Goal: Information Seeking & Learning: Learn about a topic

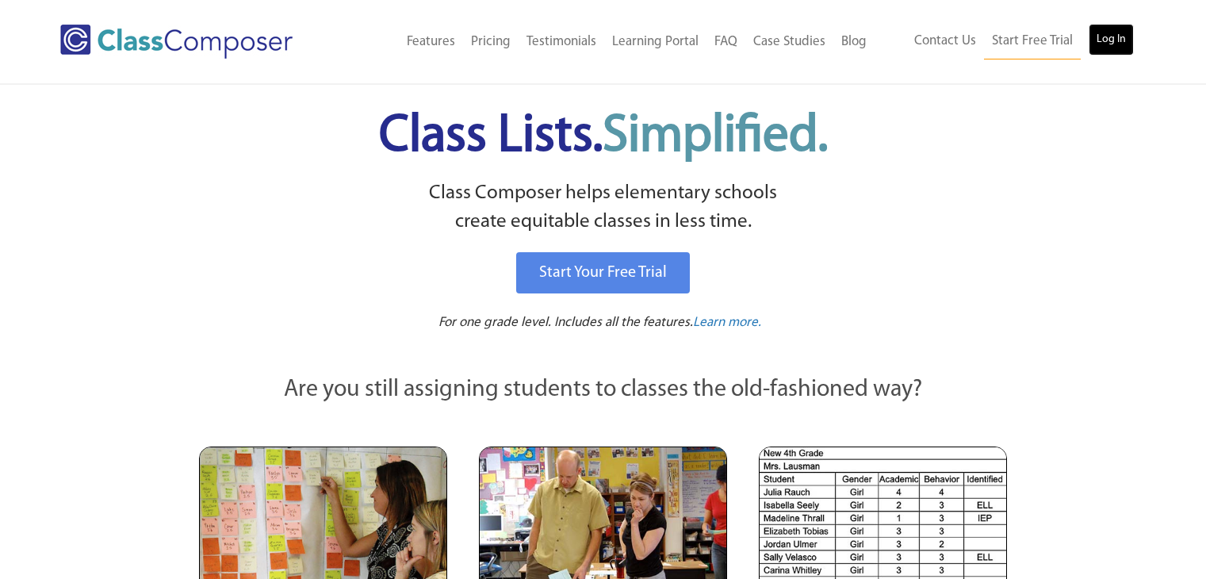
click at [1123, 50] on link "Log In" at bounding box center [1111, 40] width 45 height 32
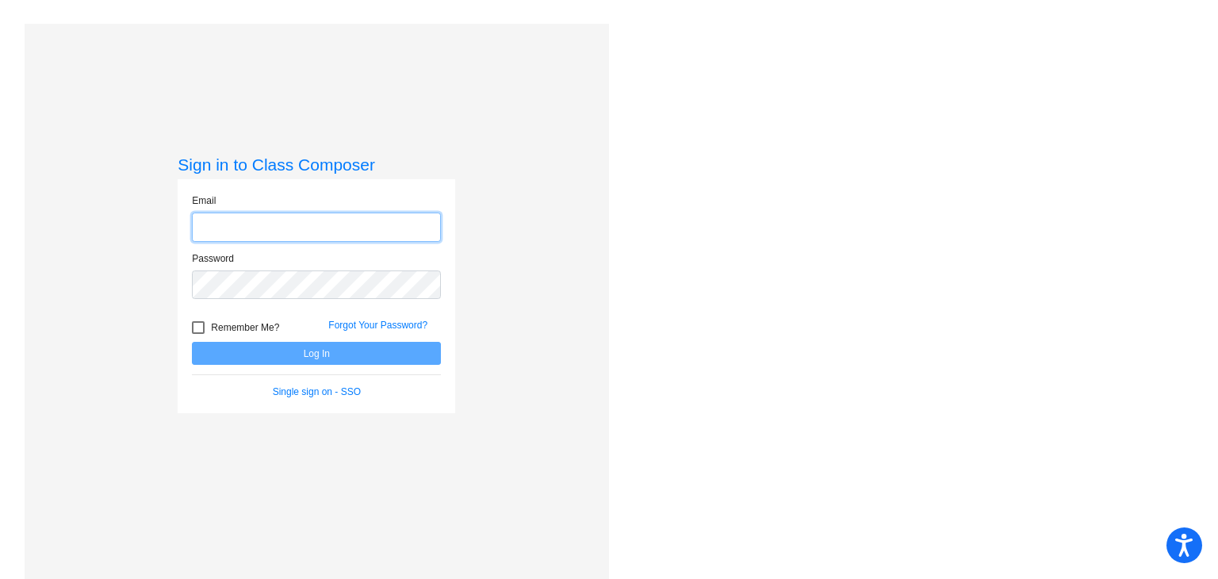
type input "fechkos@bbhcsd.org"
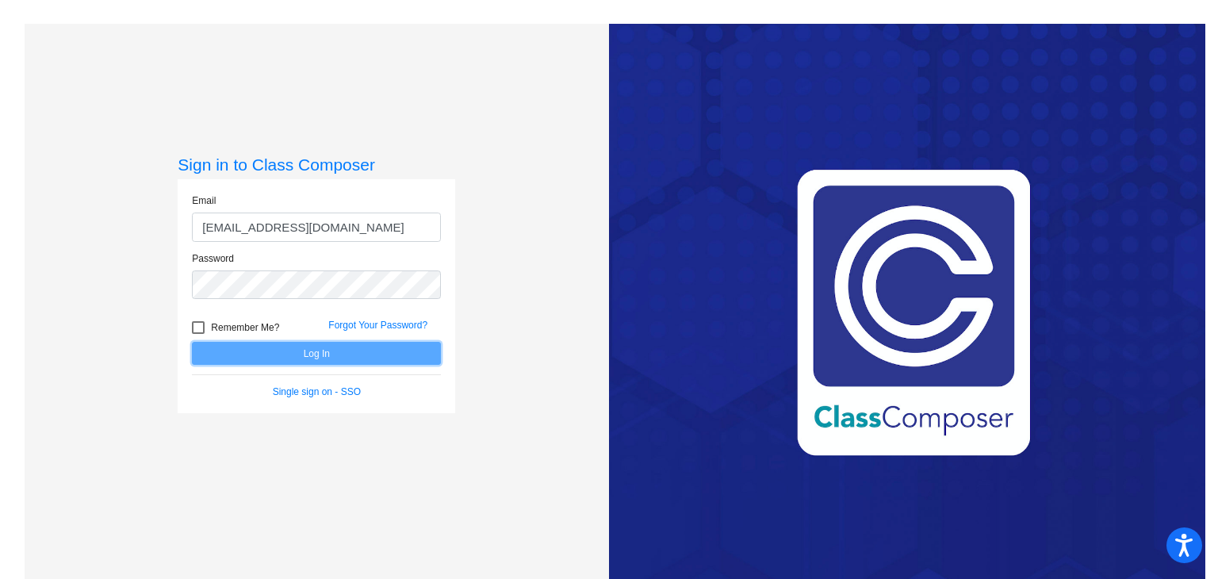
click at [222, 356] on button "Log In" at bounding box center [316, 353] width 249 height 23
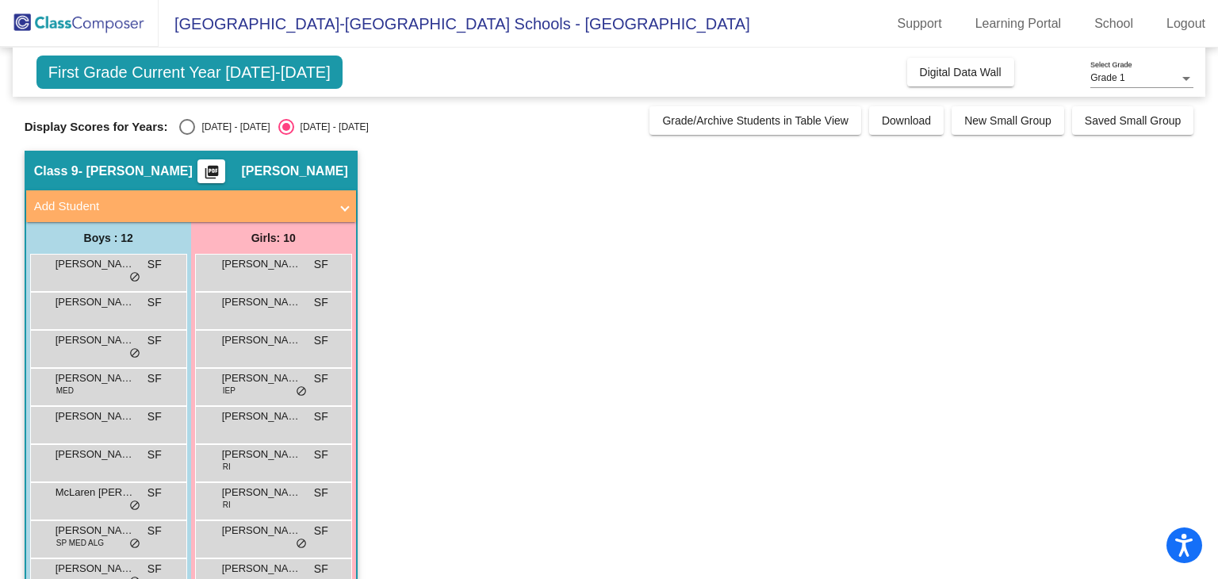
click at [187, 127] on div "Select an option" at bounding box center [187, 127] width 0 height 0
click at [187, 135] on input "2024 - 2025" at bounding box center [186, 135] width 1 height 1
radio input "true"
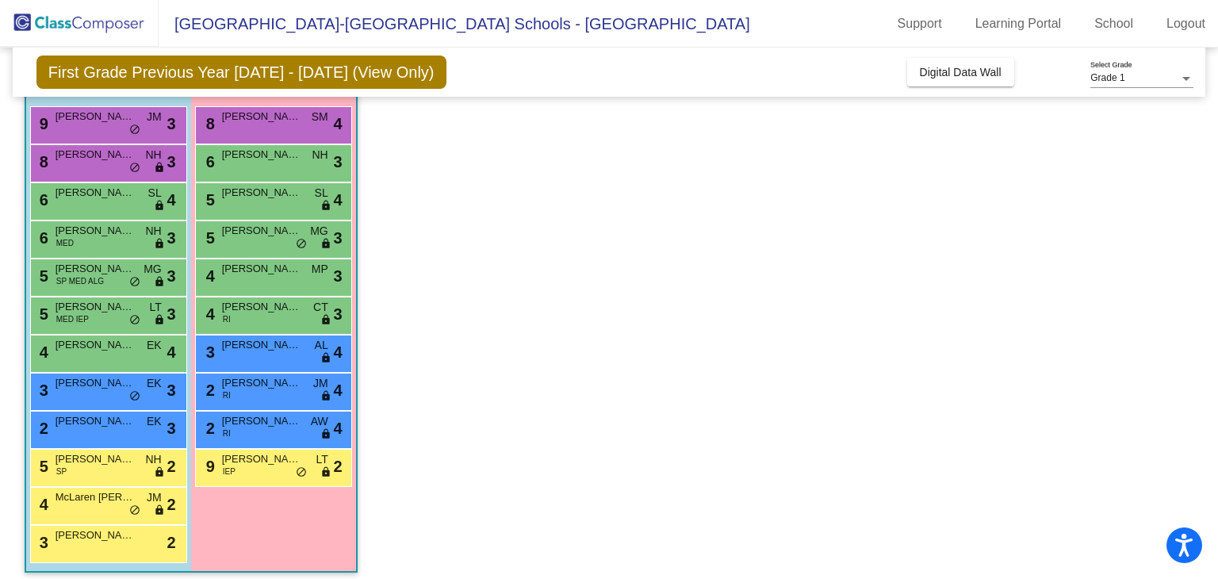
scroll to position [156, 0]
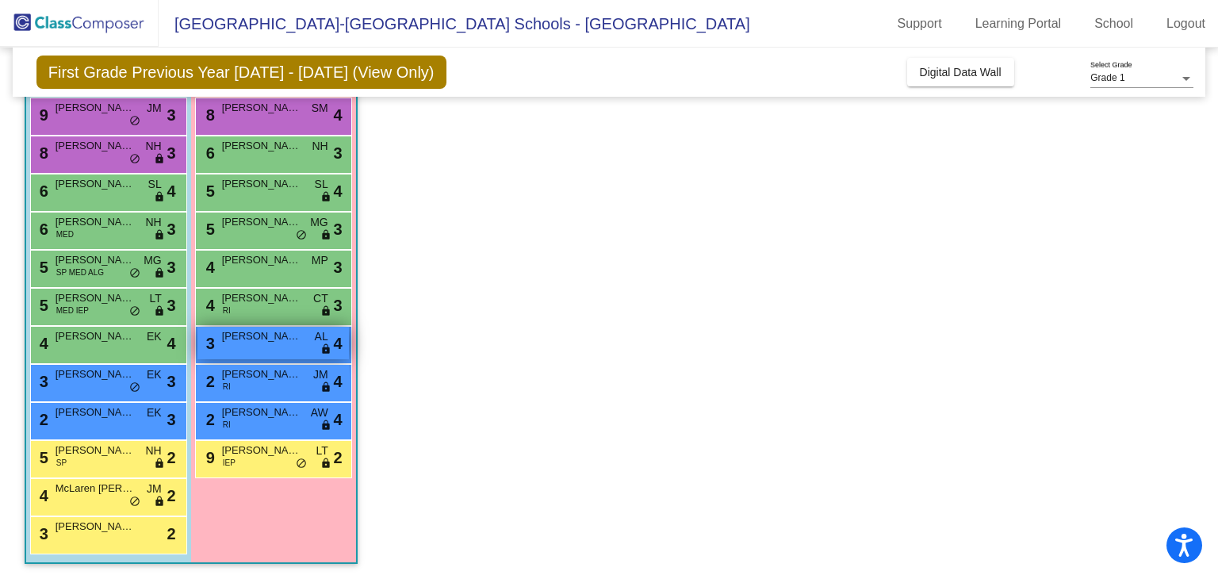
click at [269, 345] on div "3 Emma Kaput AL lock do_not_disturb_alt 4" at bounding box center [272, 343] width 151 height 33
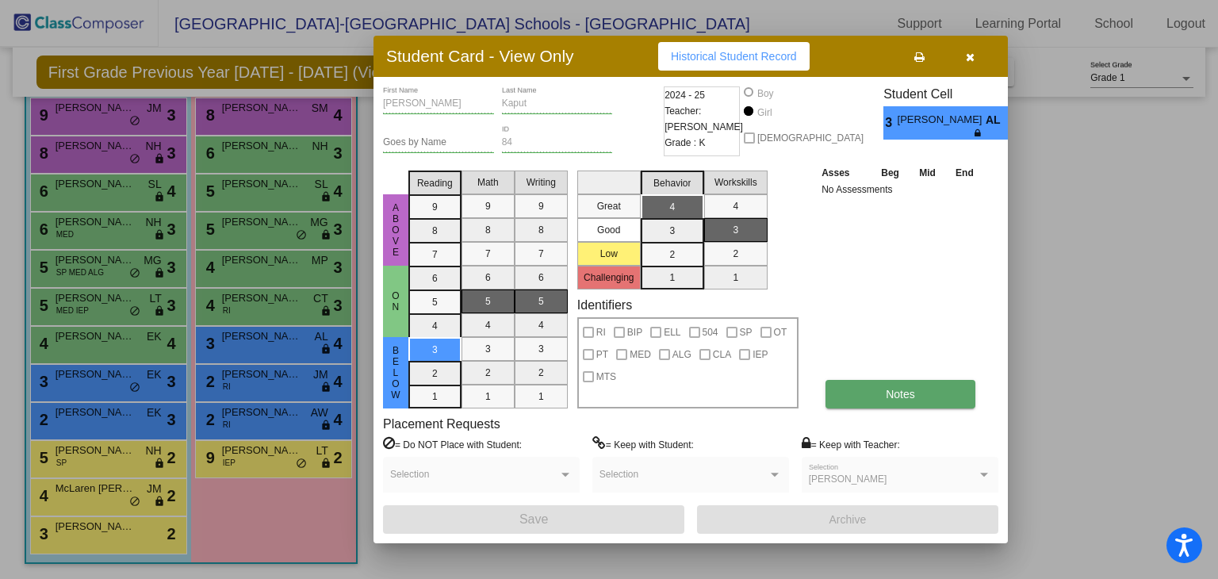
click at [920, 404] on button "Notes" at bounding box center [900, 394] width 150 height 29
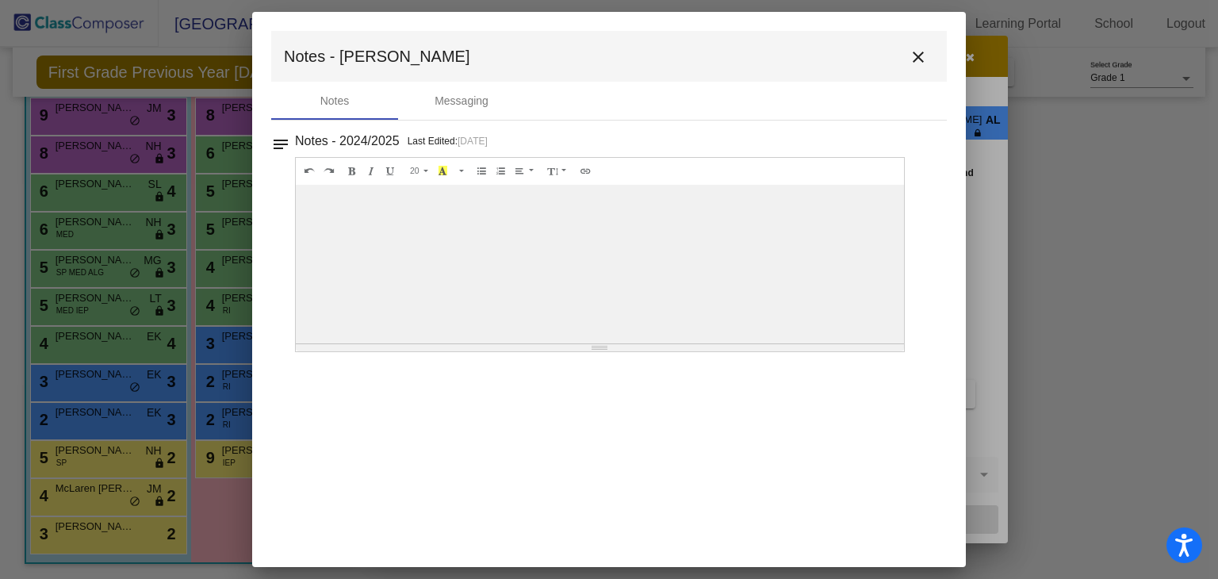
click at [918, 51] on mat-icon "close" at bounding box center [918, 57] width 19 height 19
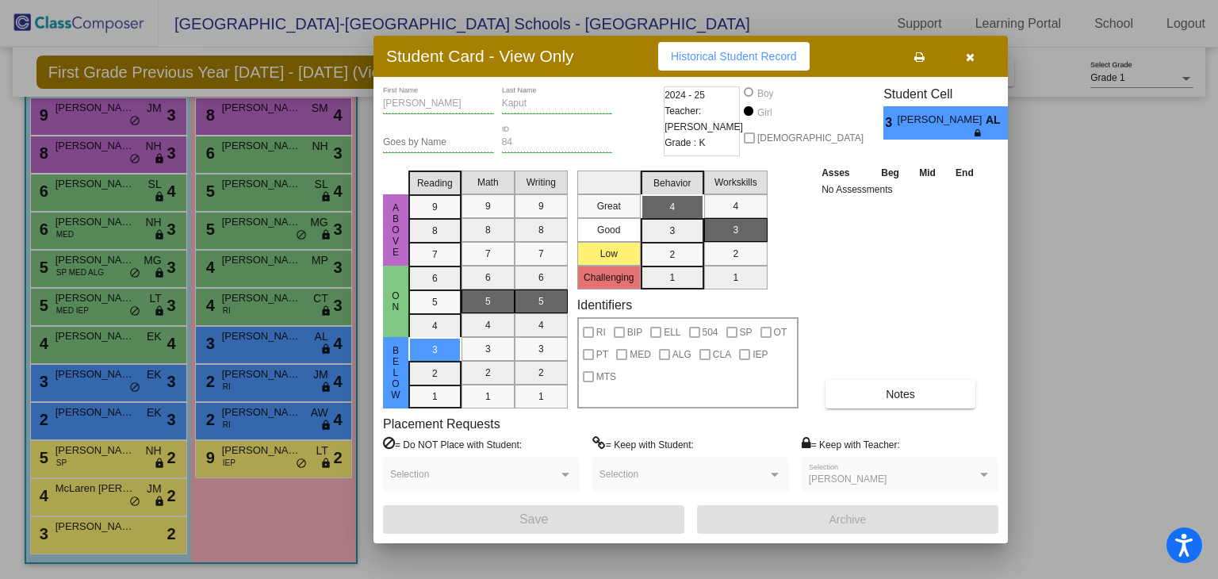
click at [974, 57] on button "button" at bounding box center [969, 56] width 51 height 29
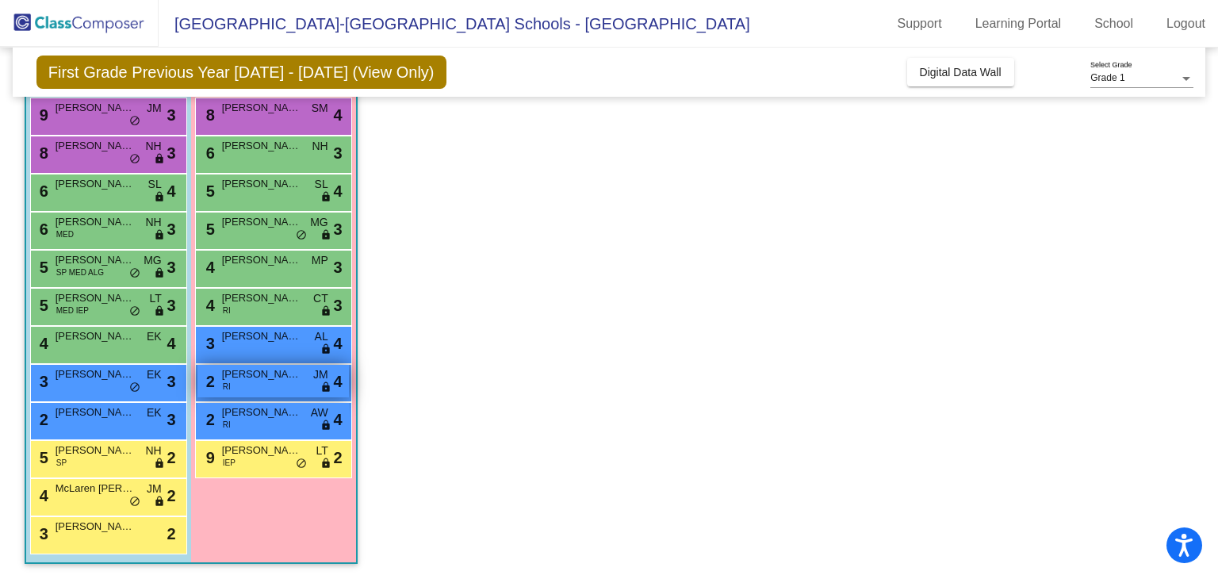
click at [270, 390] on div "2 Hailey Mau RI JM lock do_not_disturb_alt 4" at bounding box center [272, 381] width 151 height 33
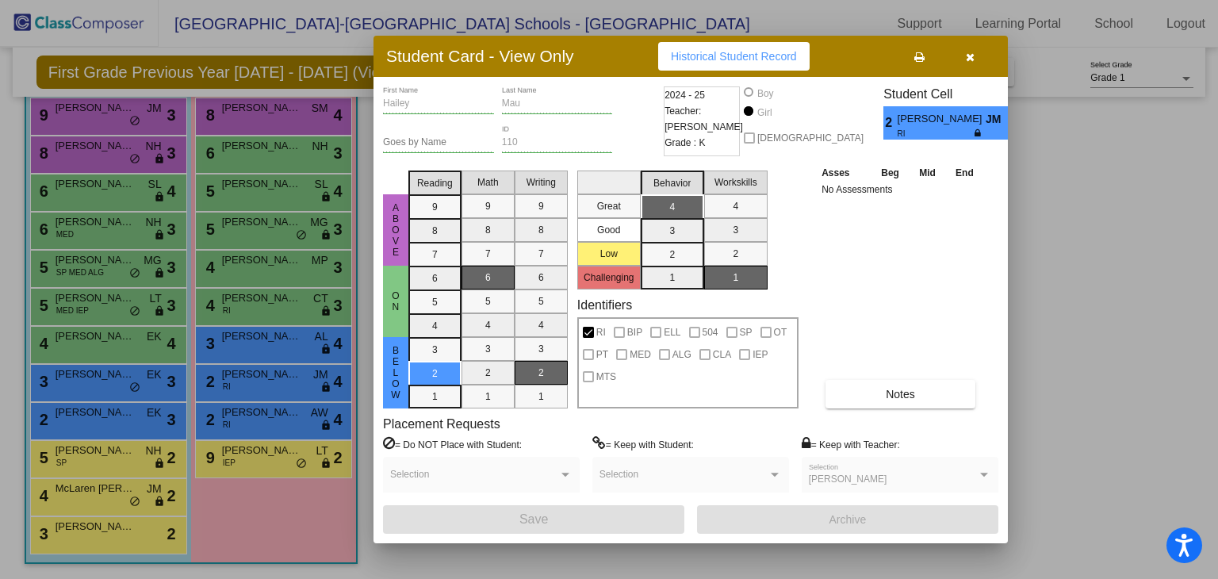
click at [967, 57] on icon "button" at bounding box center [970, 57] width 9 height 11
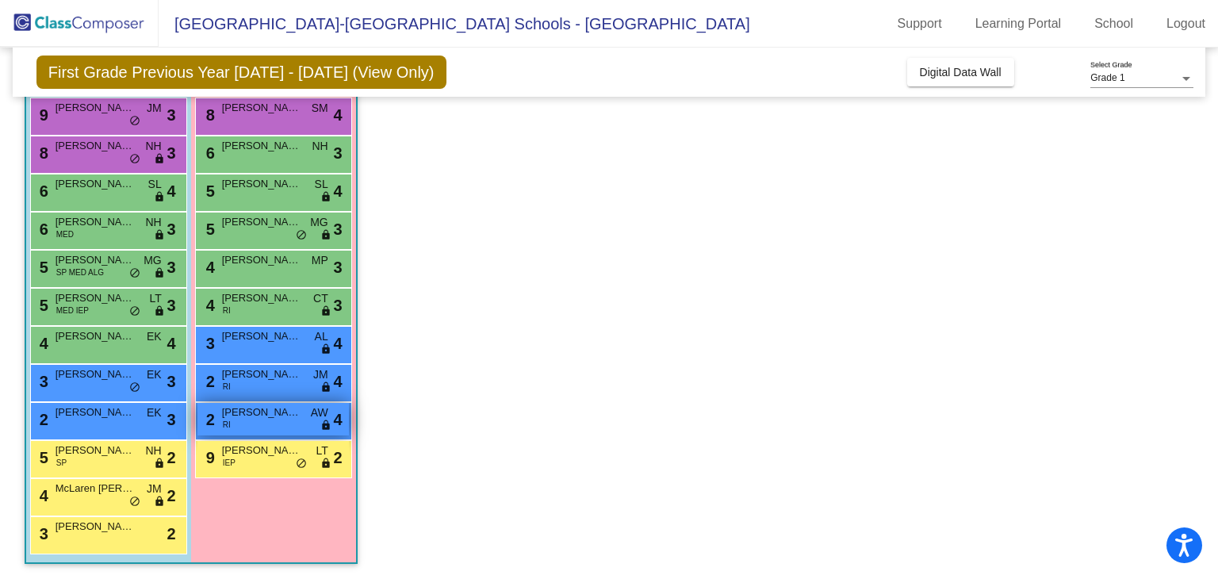
click at [277, 415] on span "Savannah Hawthorne" at bounding box center [261, 412] width 79 height 16
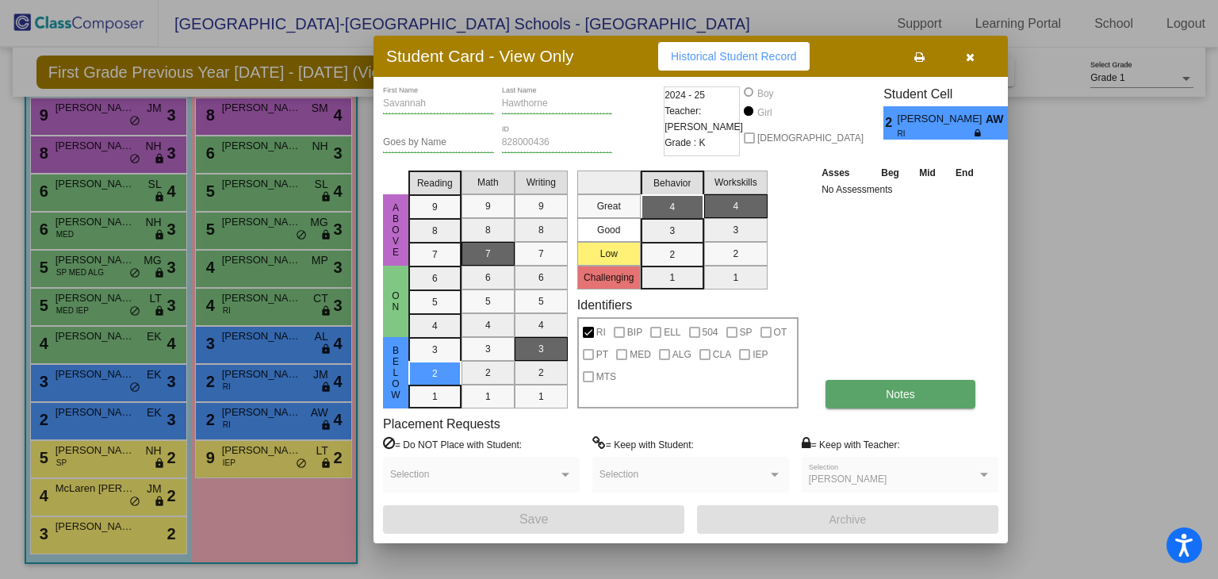
click at [901, 403] on button "Notes" at bounding box center [900, 394] width 150 height 29
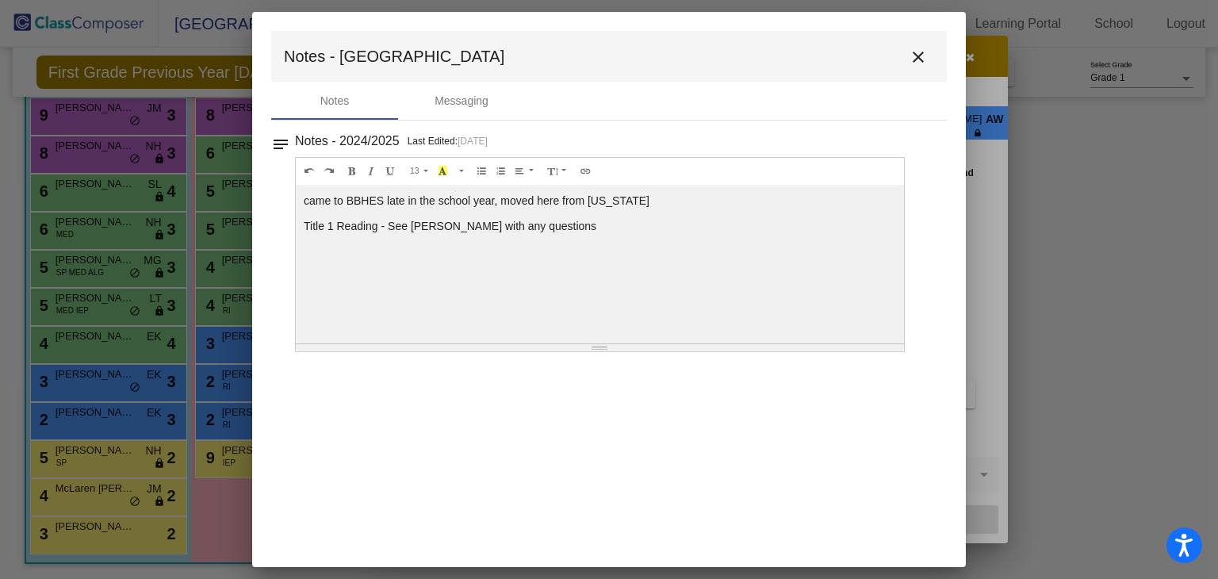
click at [911, 60] on mat-icon "close" at bounding box center [918, 57] width 19 height 19
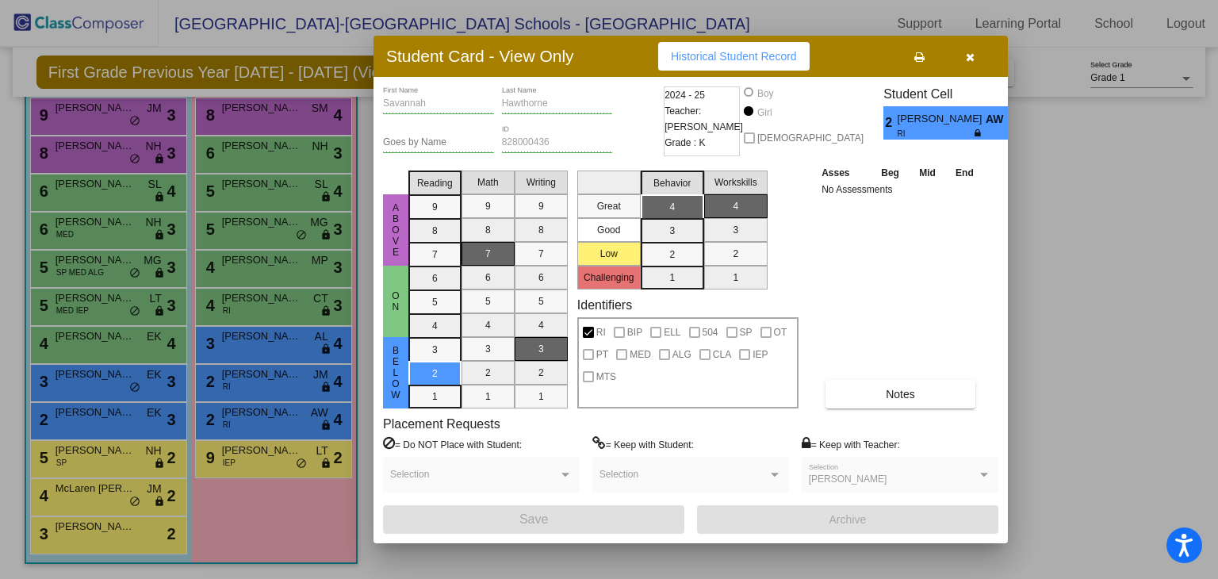
click at [278, 463] on div at bounding box center [609, 289] width 1218 height 579
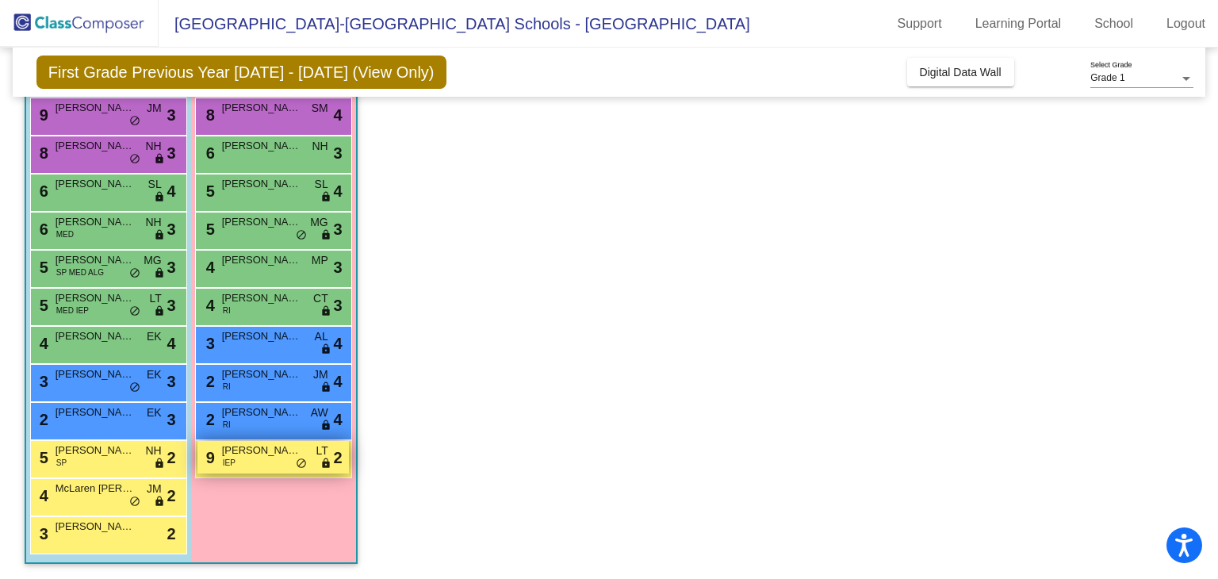
click at [284, 464] on div "9 Emily Prochaska IEP LT lock do_not_disturb_alt 2" at bounding box center [272, 457] width 151 height 33
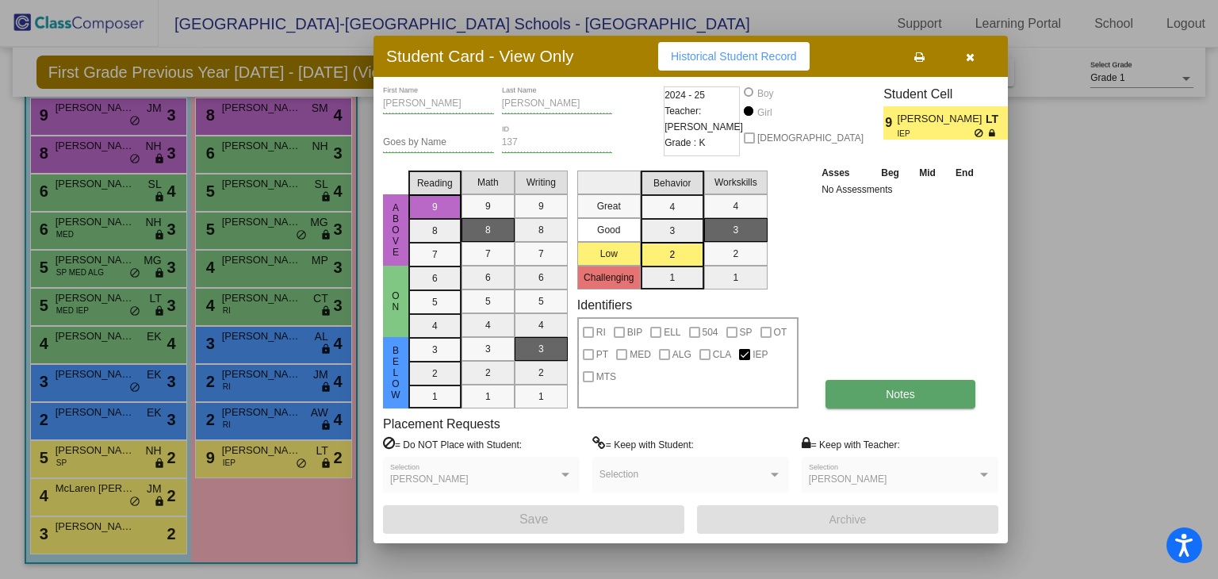
click at [932, 402] on button "Notes" at bounding box center [900, 394] width 150 height 29
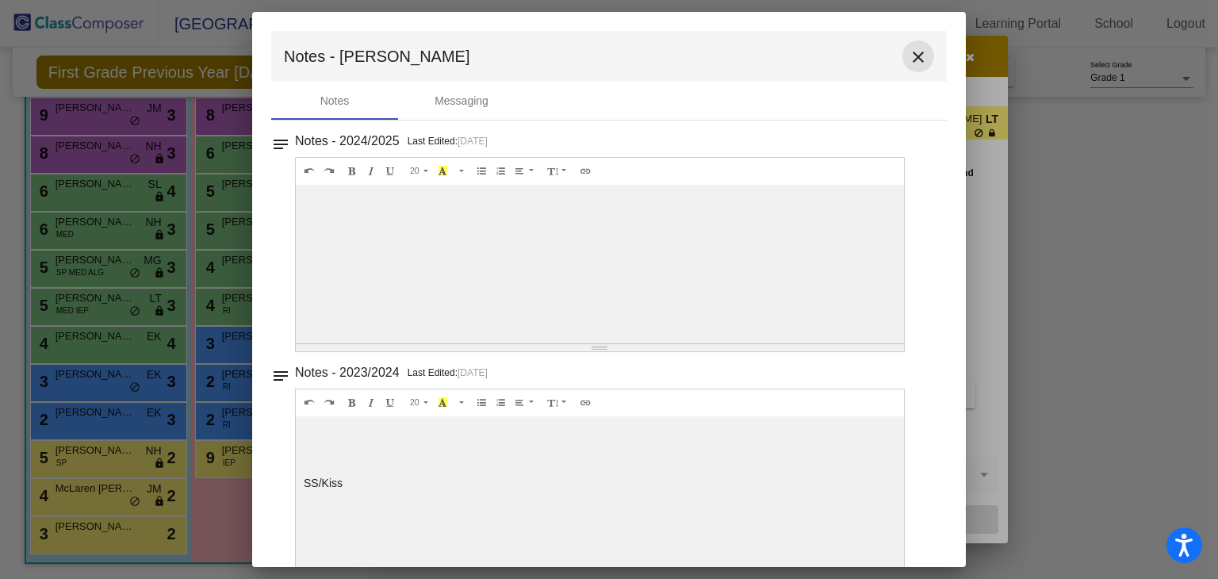
click at [917, 63] on mat-icon "close" at bounding box center [918, 57] width 19 height 19
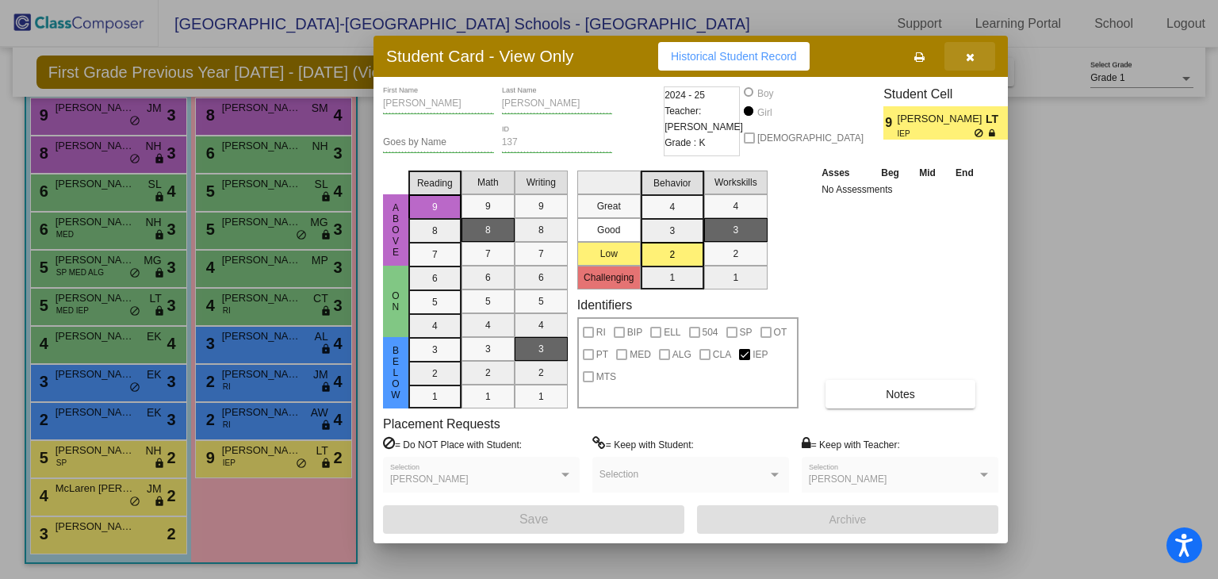
click at [982, 59] on button "button" at bounding box center [969, 56] width 51 height 29
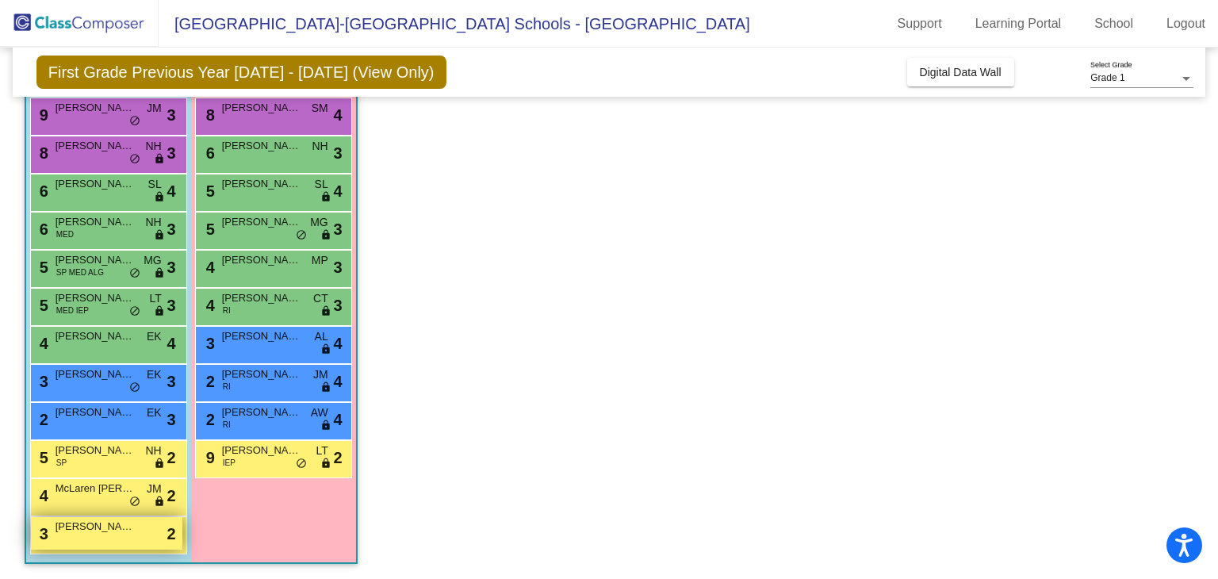
click at [93, 543] on div "3 Jack Styskel lock do_not_disturb_alt 2" at bounding box center [106, 533] width 151 height 33
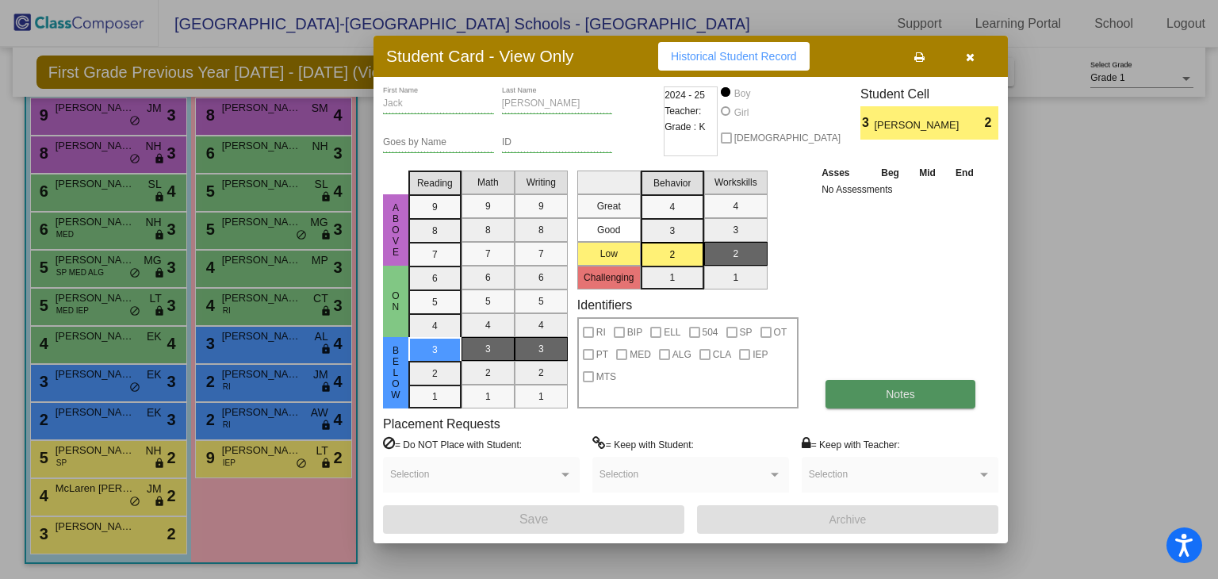
click at [932, 401] on button "Notes" at bounding box center [900, 394] width 150 height 29
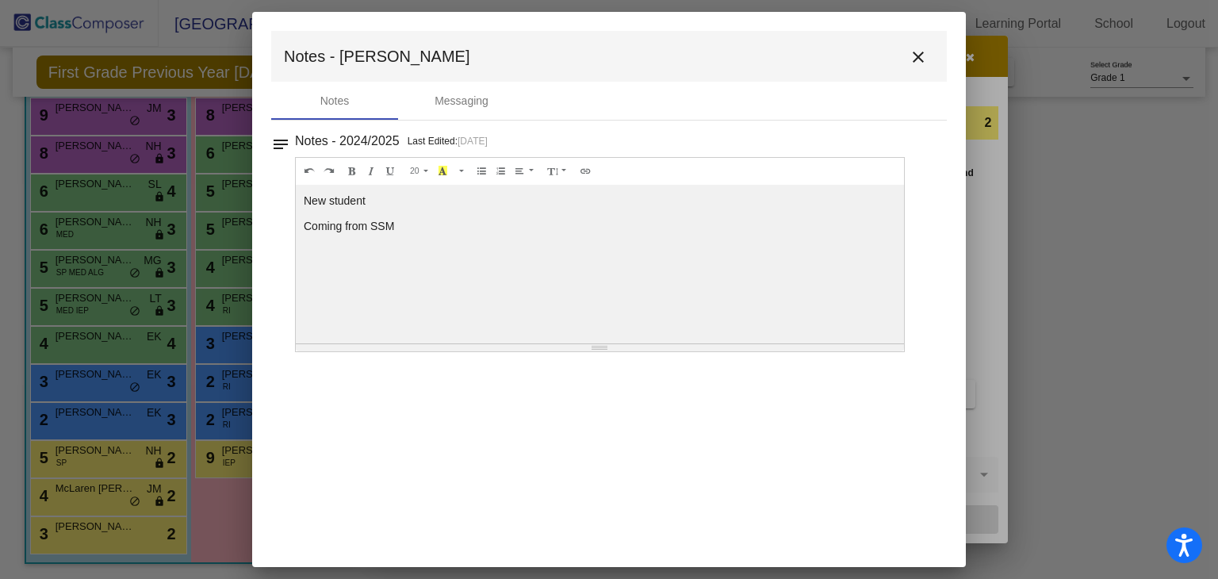
click at [928, 53] on button "close" at bounding box center [918, 56] width 32 height 32
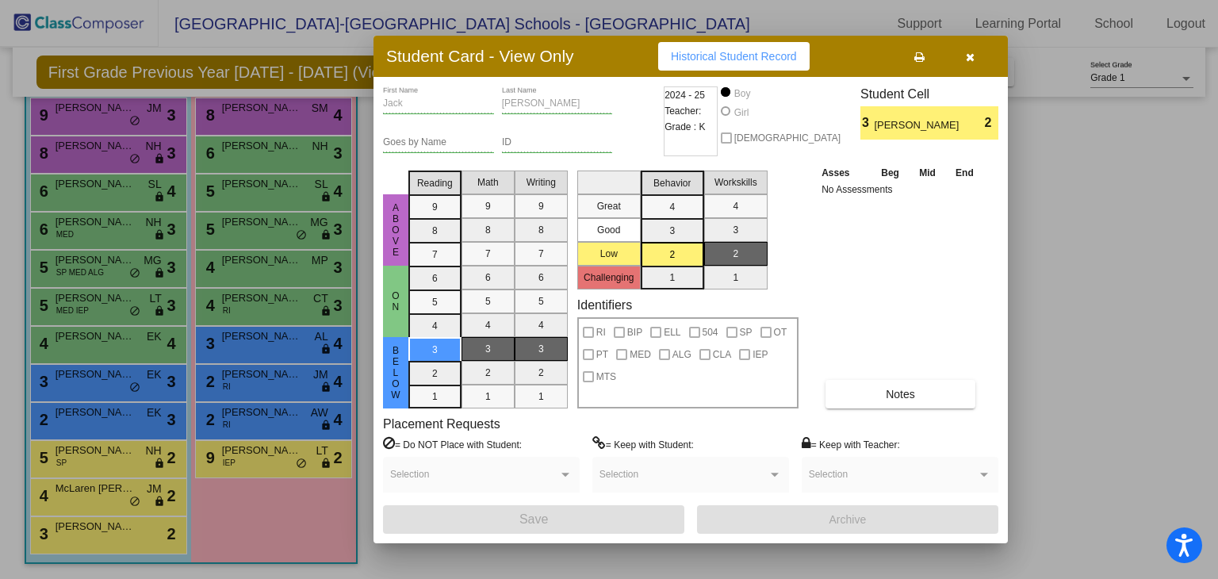
click at [104, 488] on div at bounding box center [609, 289] width 1218 height 579
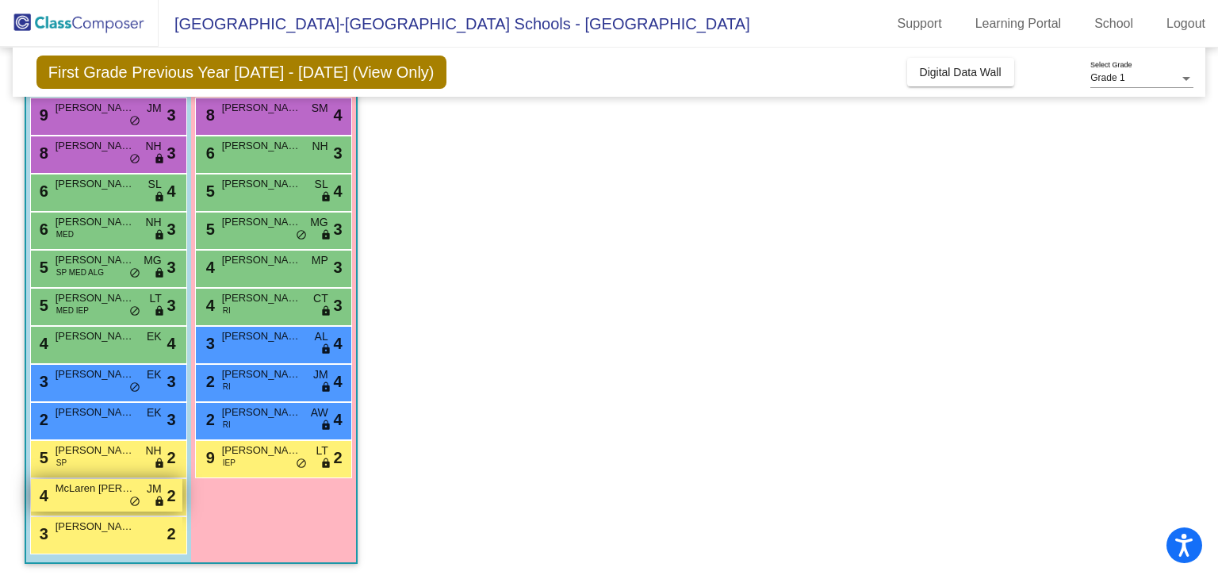
click at [98, 488] on span "McLaren Mannion" at bounding box center [94, 488] width 79 height 16
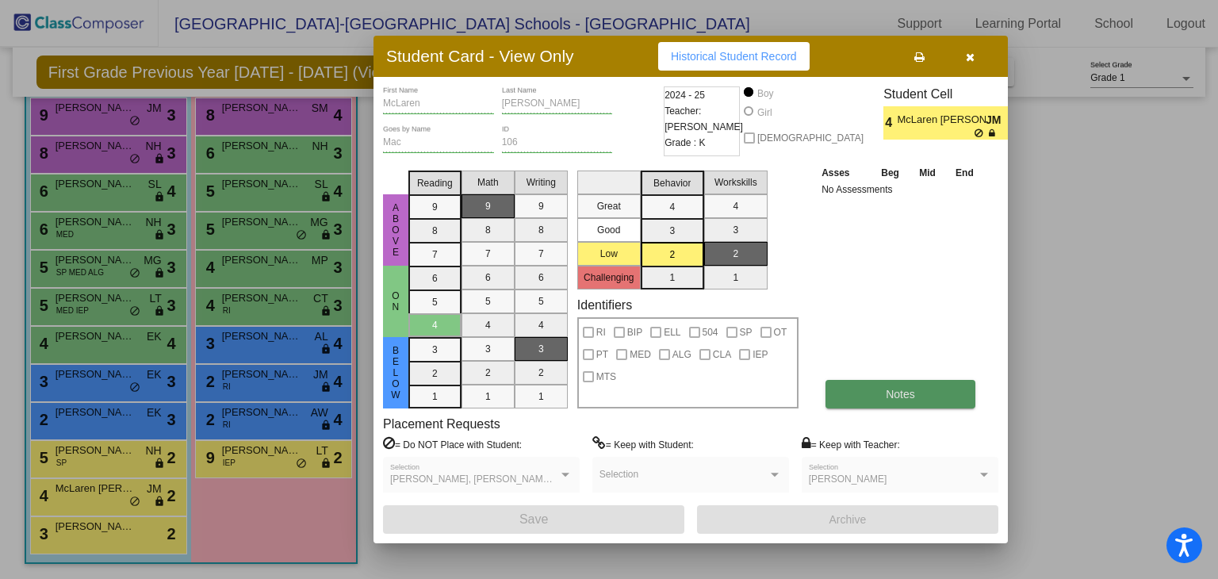
click at [920, 394] on button "Notes" at bounding box center [900, 394] width 150 height 29
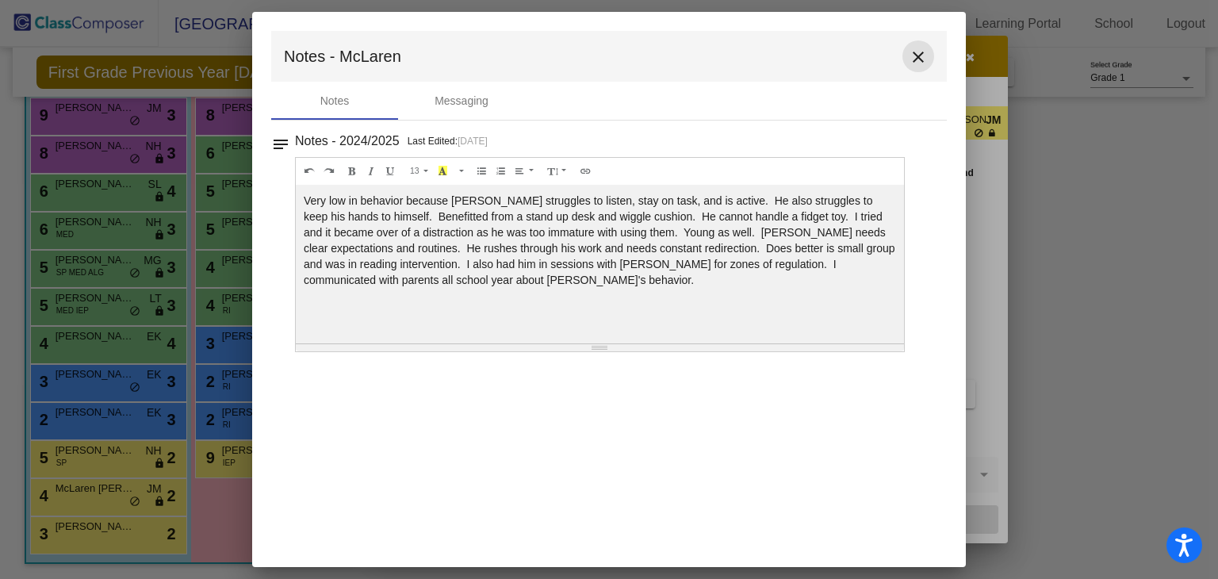
click at [921, 57] on mat-icon "close" at bounding box center [918, 57] width 19 height 19
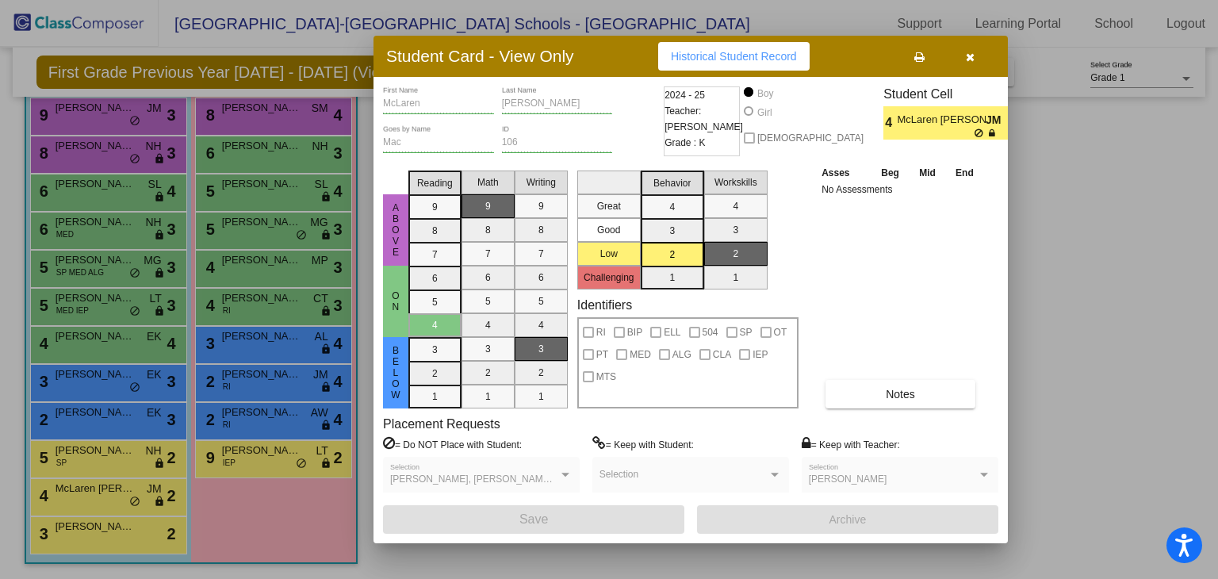
click at [104, 460] on div at bounding box center [609, 289] width 1218 height 579
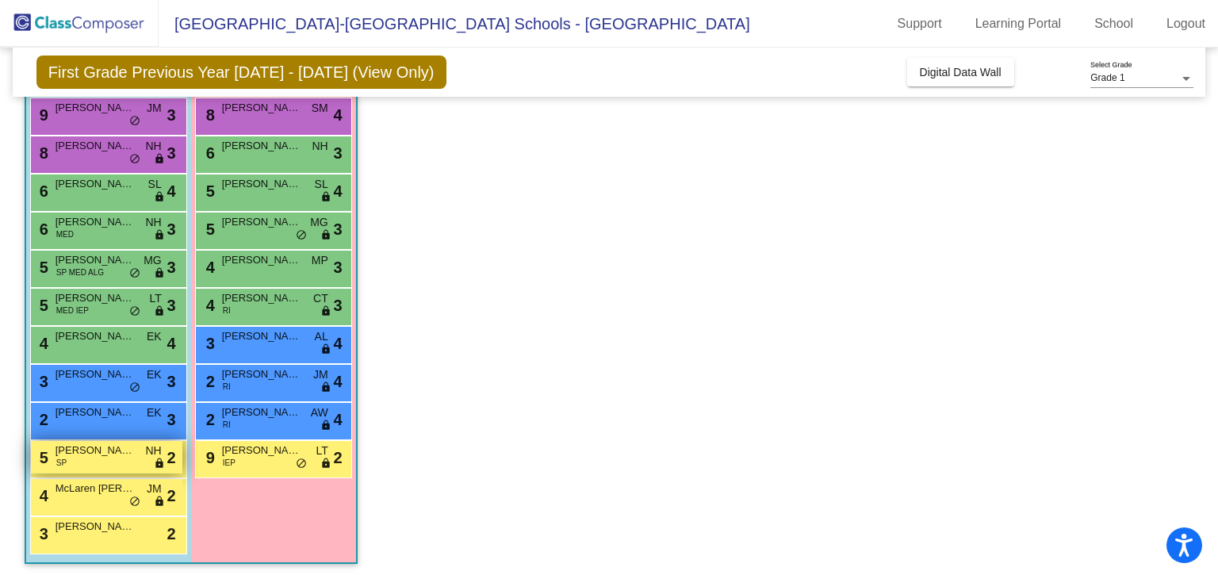
click at [121, 450] on span "Rowan Spencer" at bounding box center [94, 450] width 79 height 16
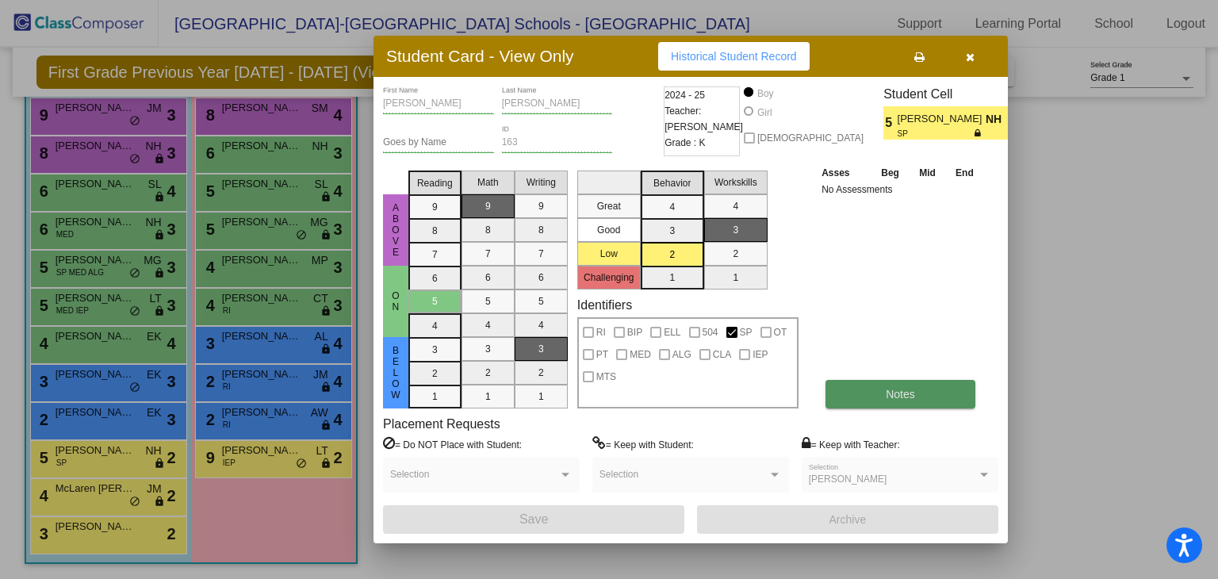
click at [909, 405] on button "Notes" at bounding box center [900, 394] width 150 height 29
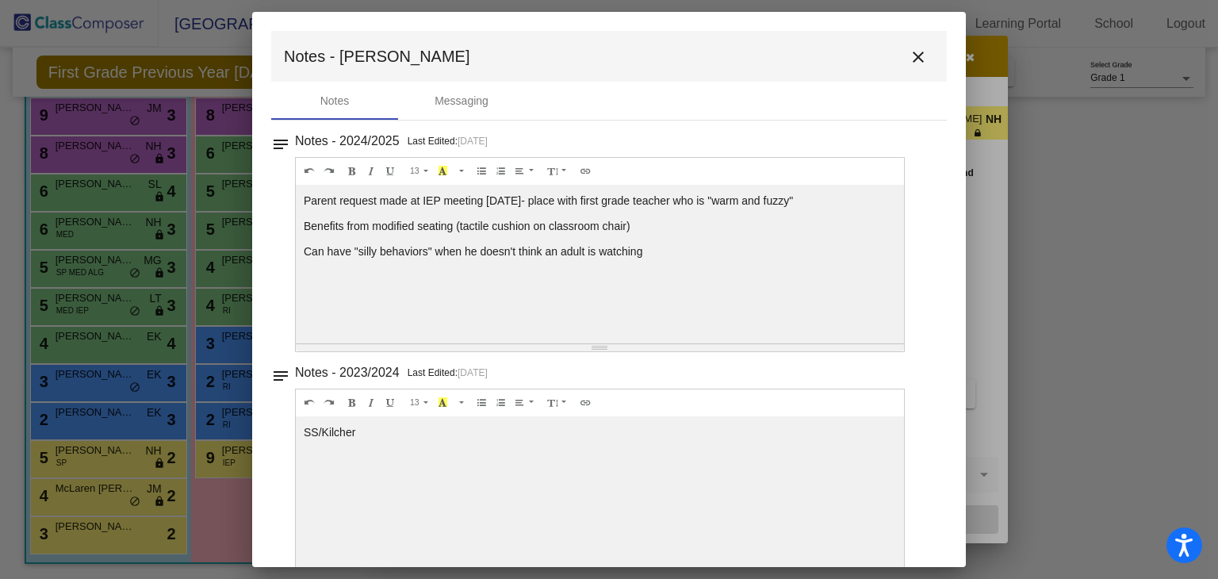
click at [909, 64] on mat-icon "close" at bounding box center [918, 57] width 19 height 19
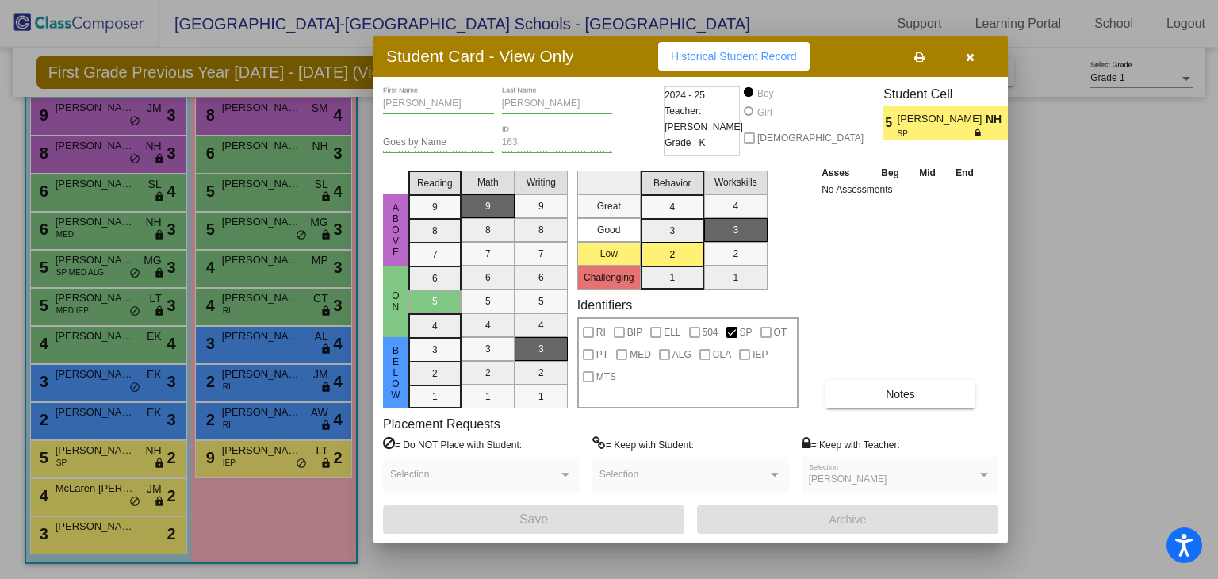
click at [73, 417] on div at bounding box center [609, 289] width 1218 height 579
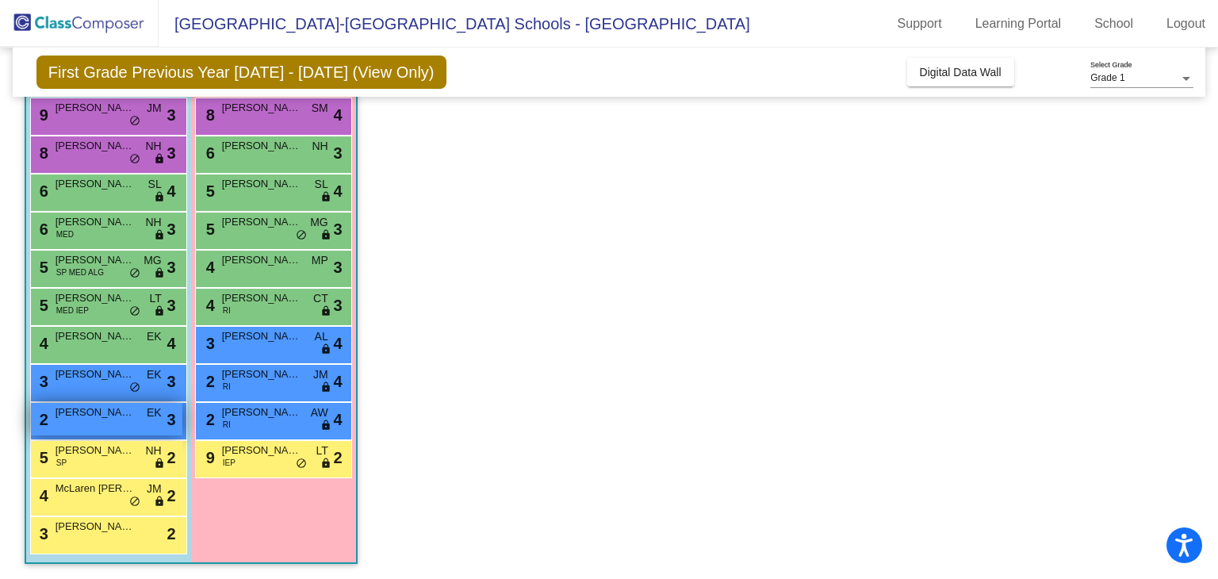
click at [75, 415] on span "Zachary Sefl" at bounding box center [94, 412] width 79 height 16
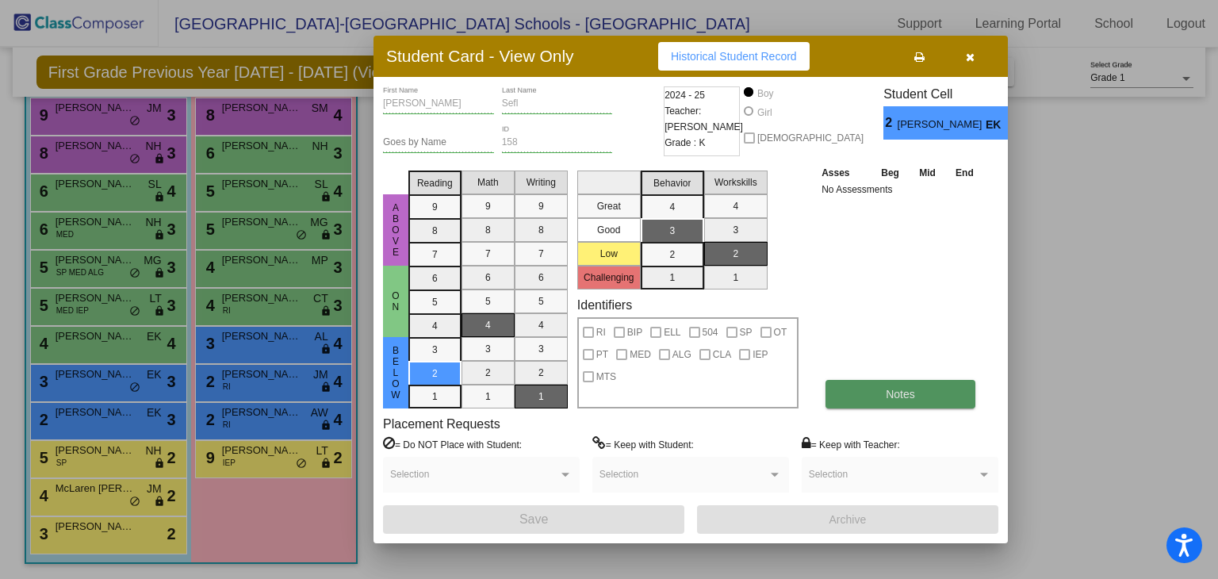
click at [918, 403] on button "Notes" at bounding box center [900, 394] width 150 height 29
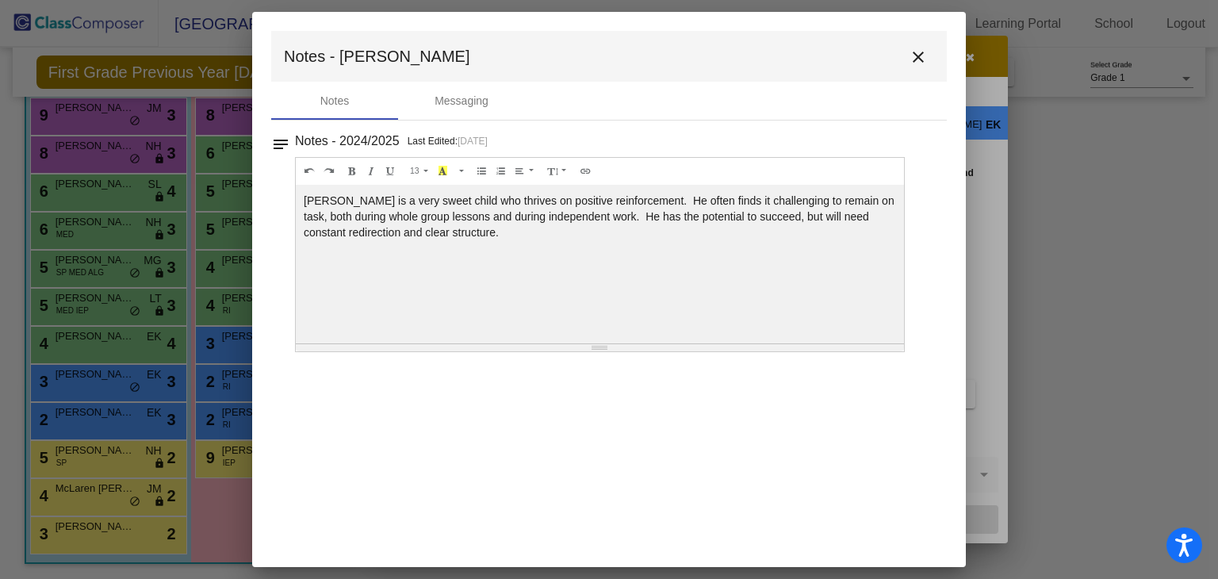
click at [920, 52] on mat-icon "close" at bounding box center [918, 57] width 19 height 19
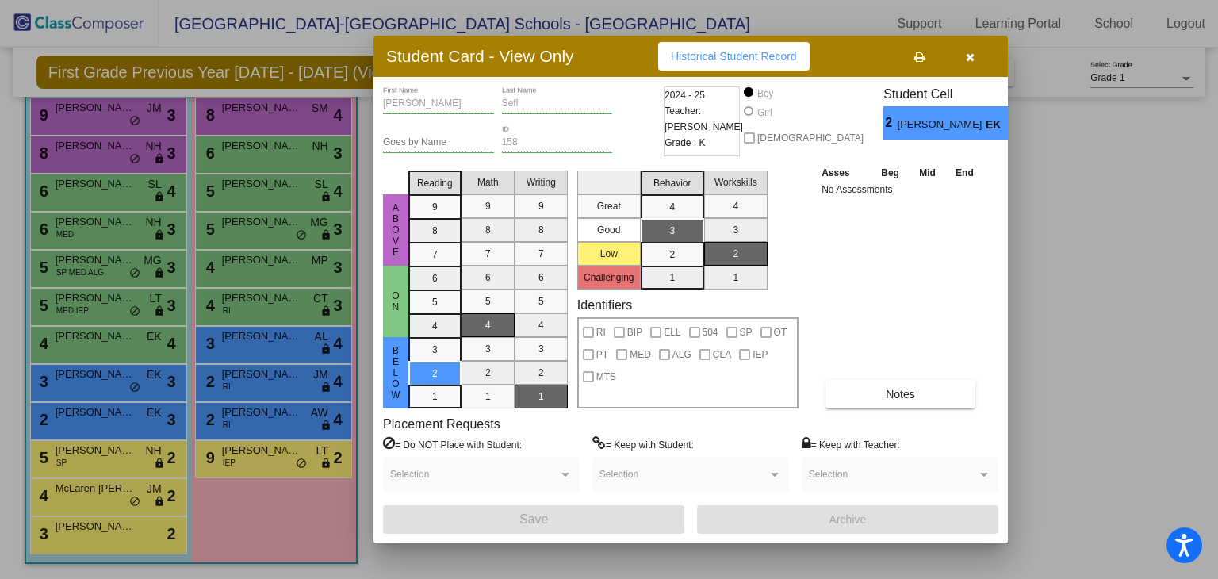
click at [68, 373] on div at bounding box center [609, 289] width 1218 height 579
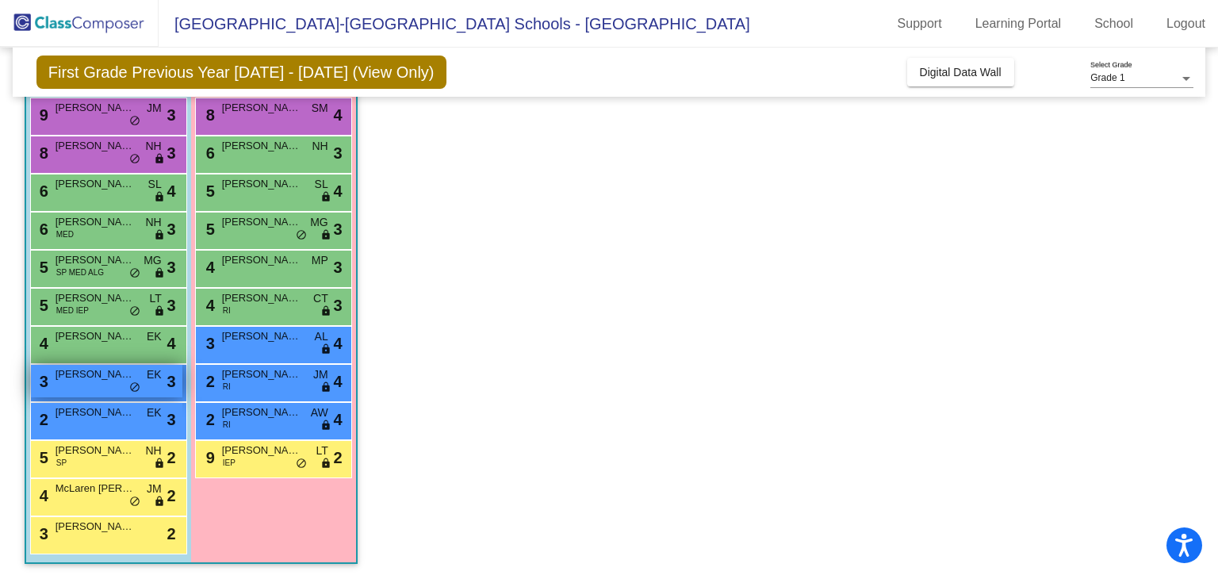
click at [74, 377] on span "Franklin Perrico" at bounding box center [94, 374] width 79 height 16
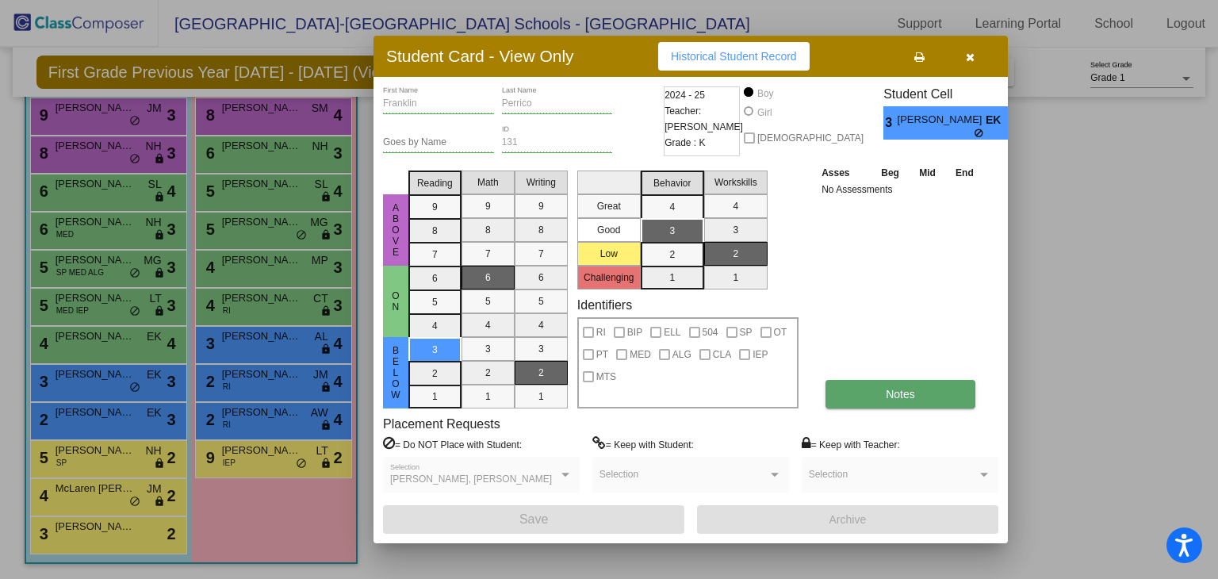
click at [939, 400] on button "Notes" at bounding box center [900, 394] width 150 height 29
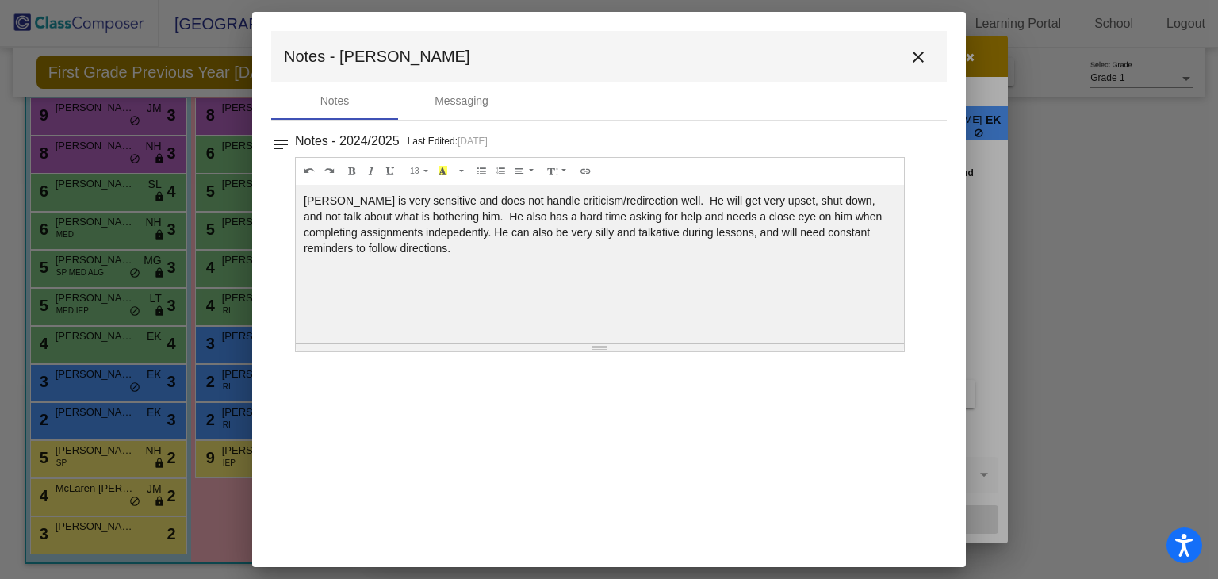
click at [924, 56] on mat-icon "close" at bounding box center [918, 57] width 19 height 19
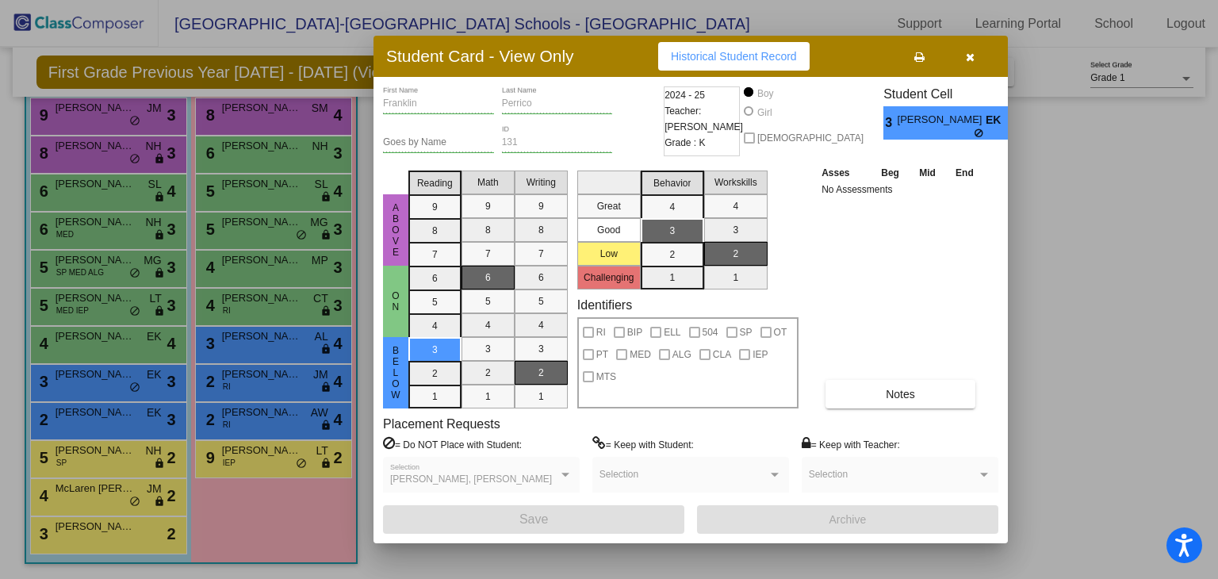
click at [63, 339] on div at bounding box center [609, 289] width 1218 height 579
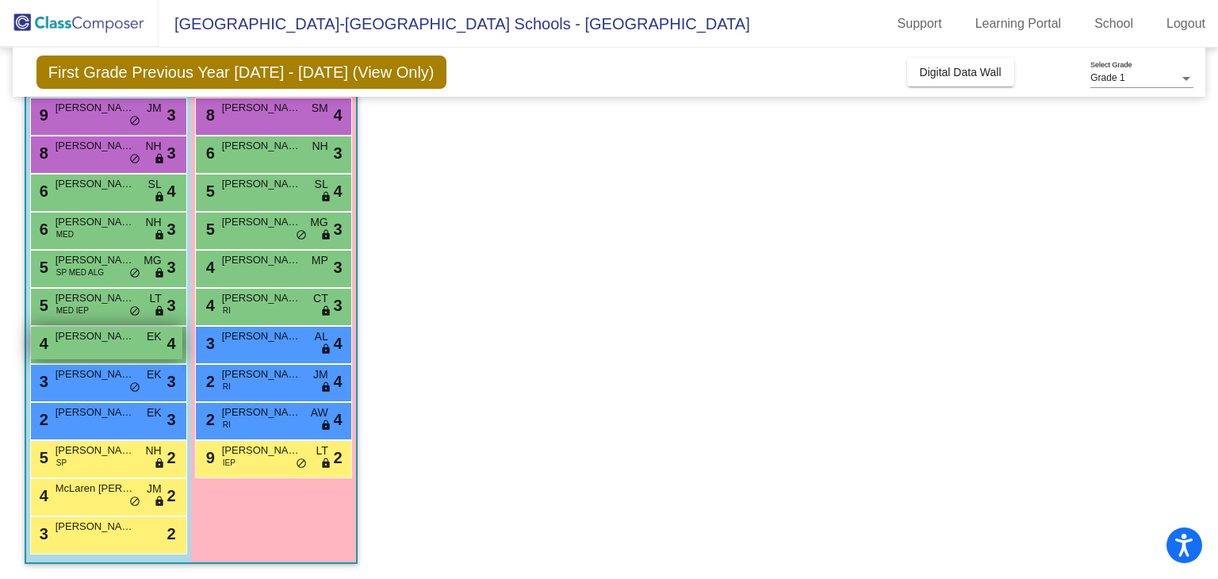
click at [67, 335] on span "Ian Mandau" at bounding box center [94, 336] width 79 height 16
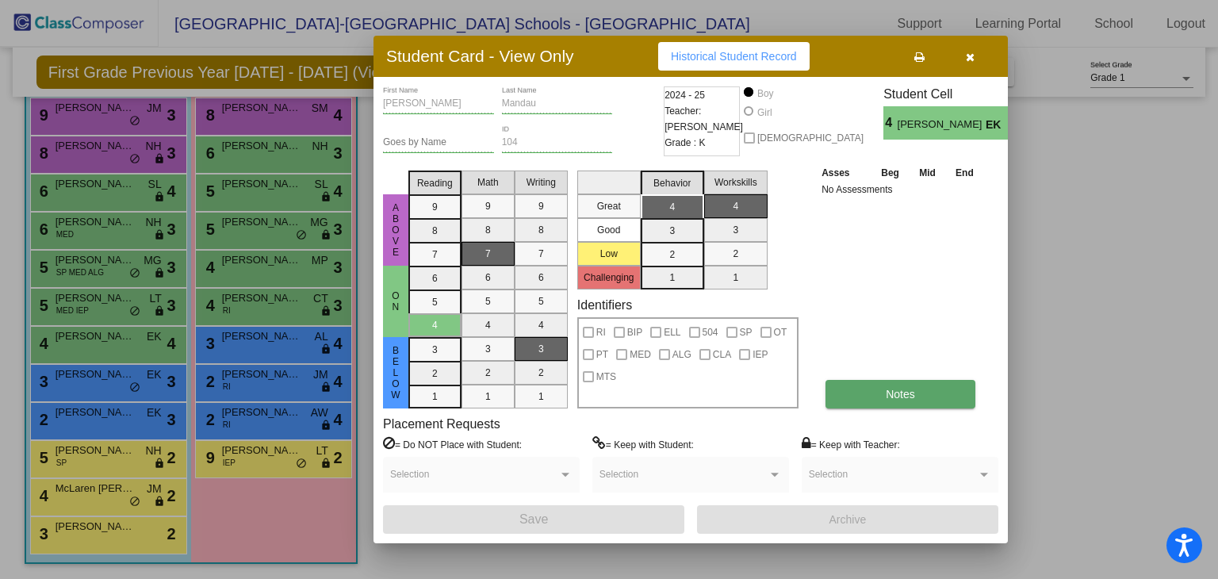
click at [912, 405] on button "Notes" at bounding box center [900, 394] width 150 height 29
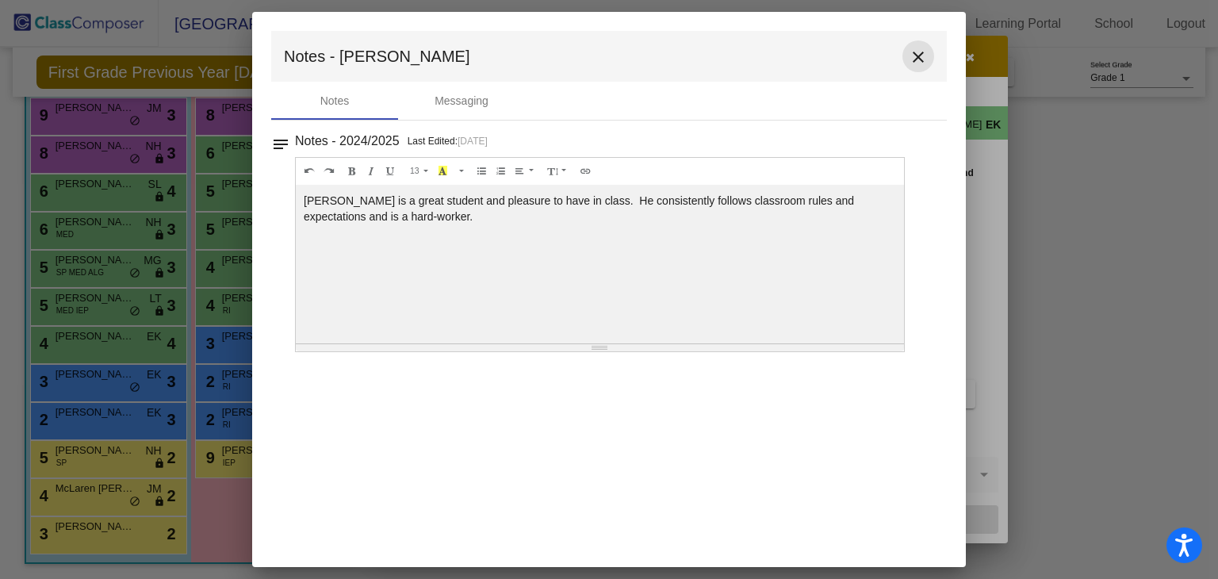
click at [909, 60] on mat-icon "close" at bounding box center [918, 57] width 19 height 19
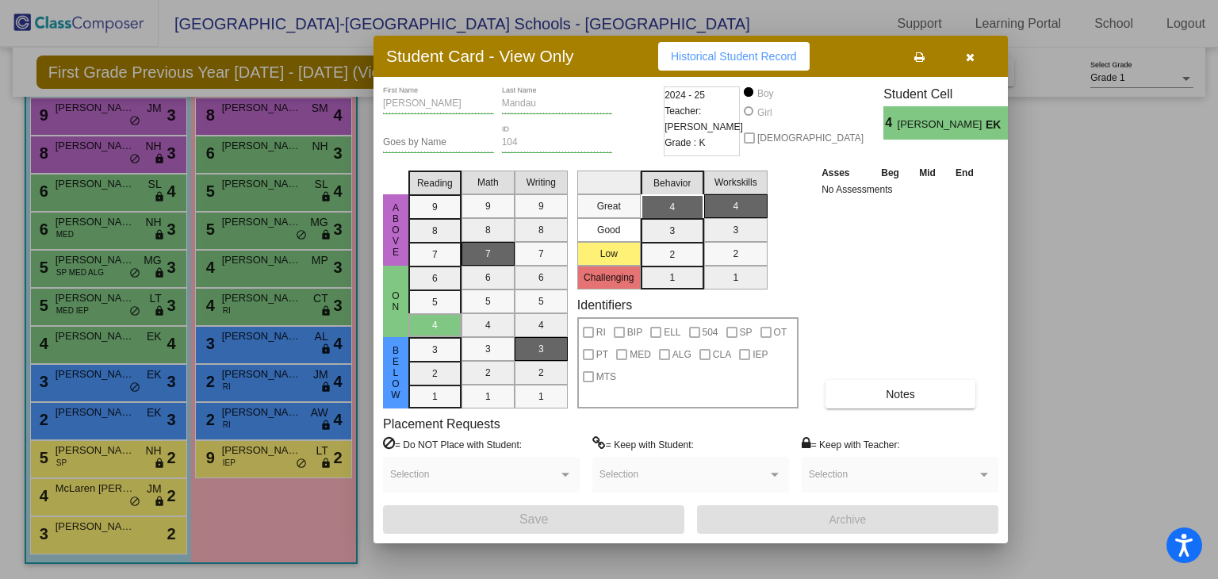
click at [67, 304] on div at bounding box center [609, 289] width 1218 height 579
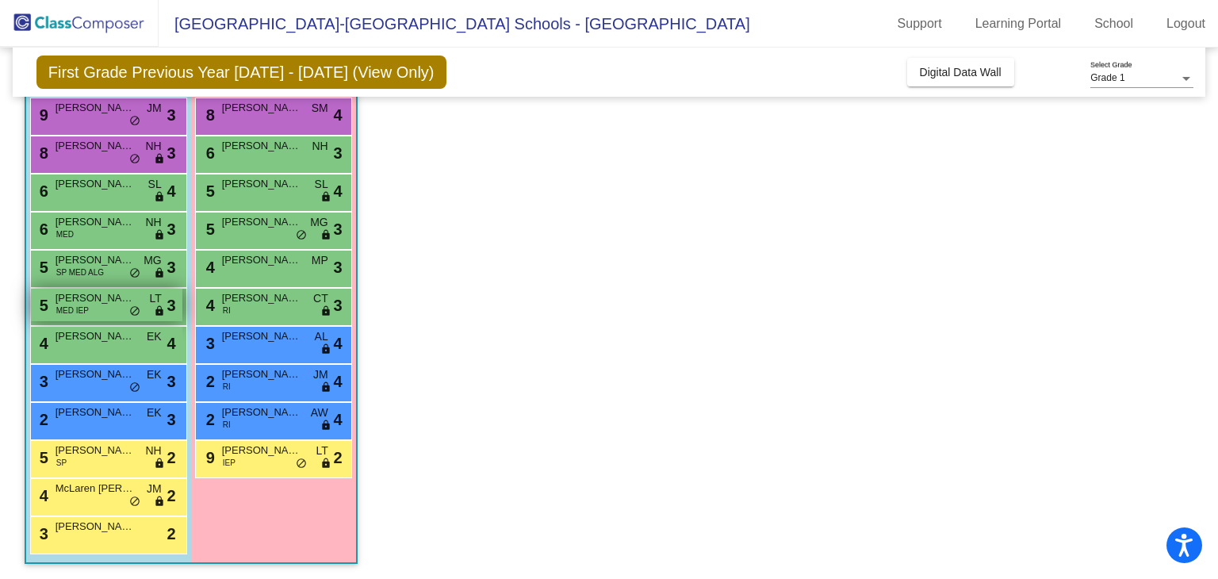
click at [67, 304] on span "MED IEP" at bounding box center [72, 310] width 33 height 12
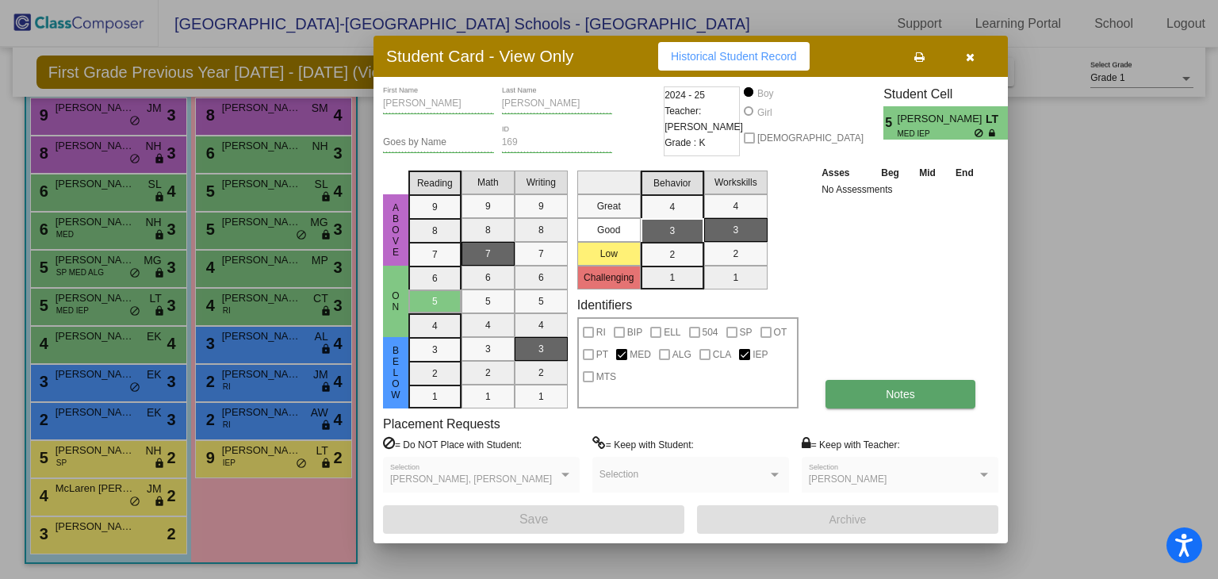
click at [905, 408] on button "Notes" at bounding box center [900, 394] width 150 height 29
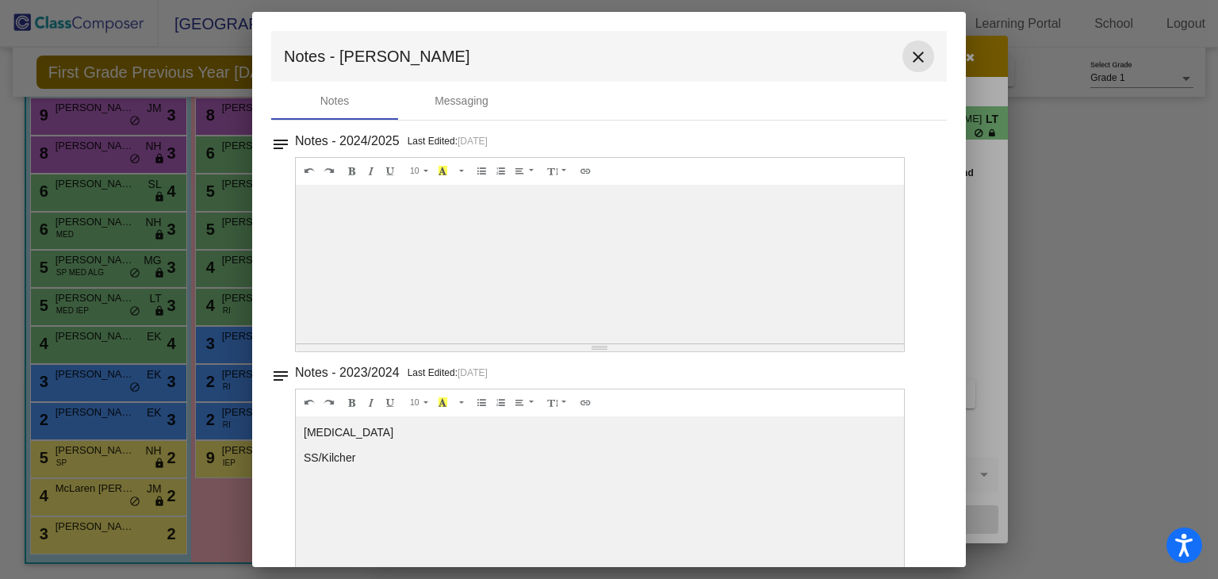
click at [917, 49] on mat-icon "close" at bounding box center [918, 57] width 19 height 19
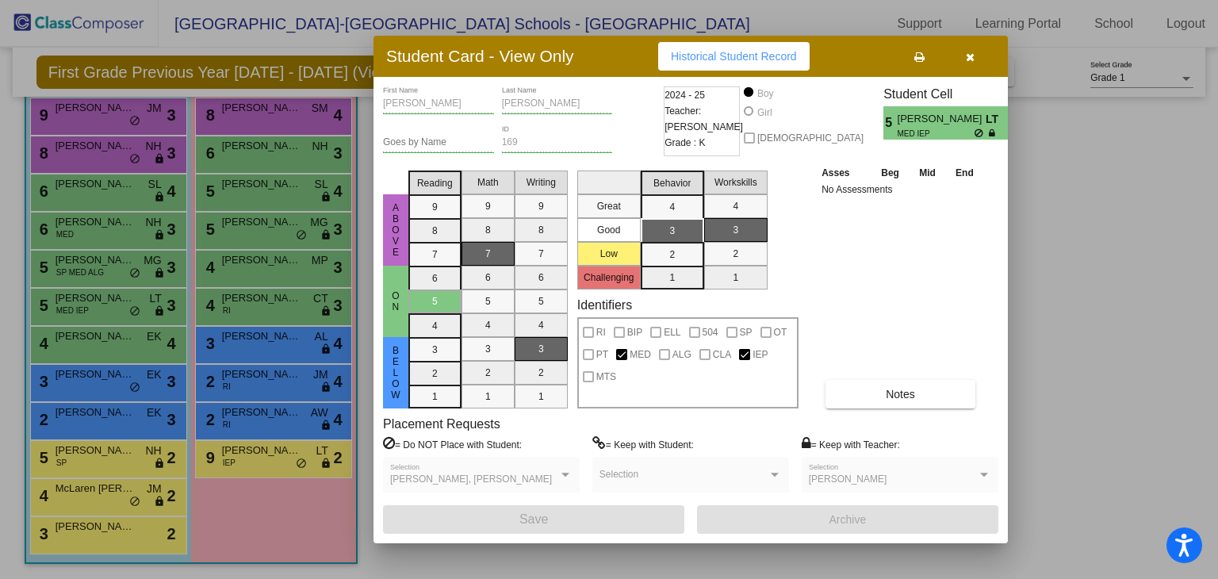
click at [63, 264] on div at bounding box center [609, 289] width 1218 height 579
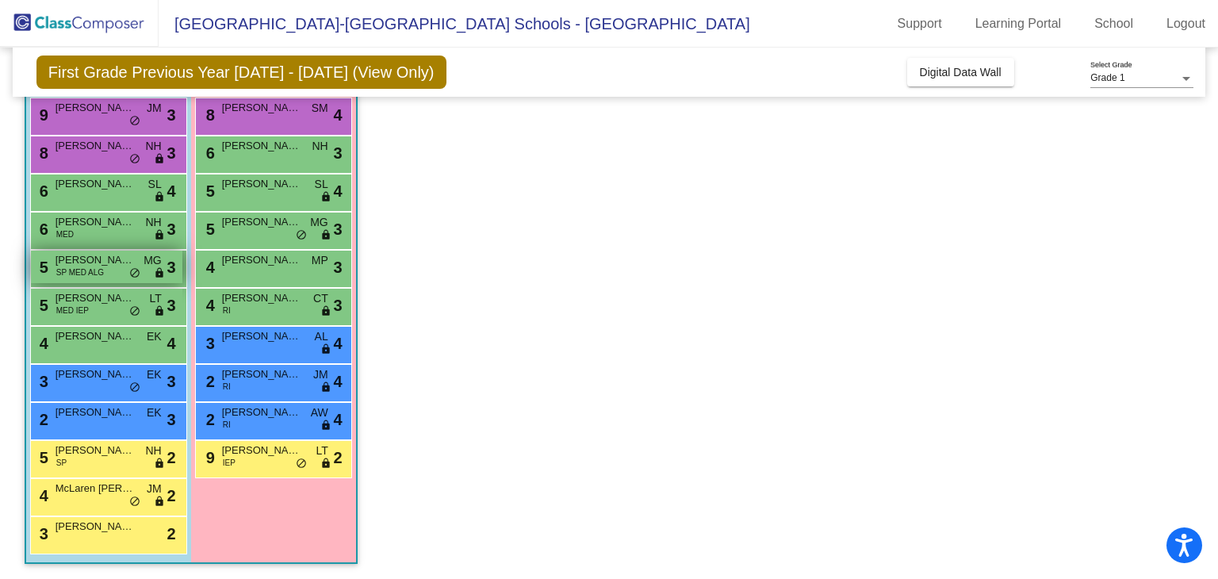
click at [64, 270] on span "SP MED ALG" at bounding box center [80, 272] width 48 height 12
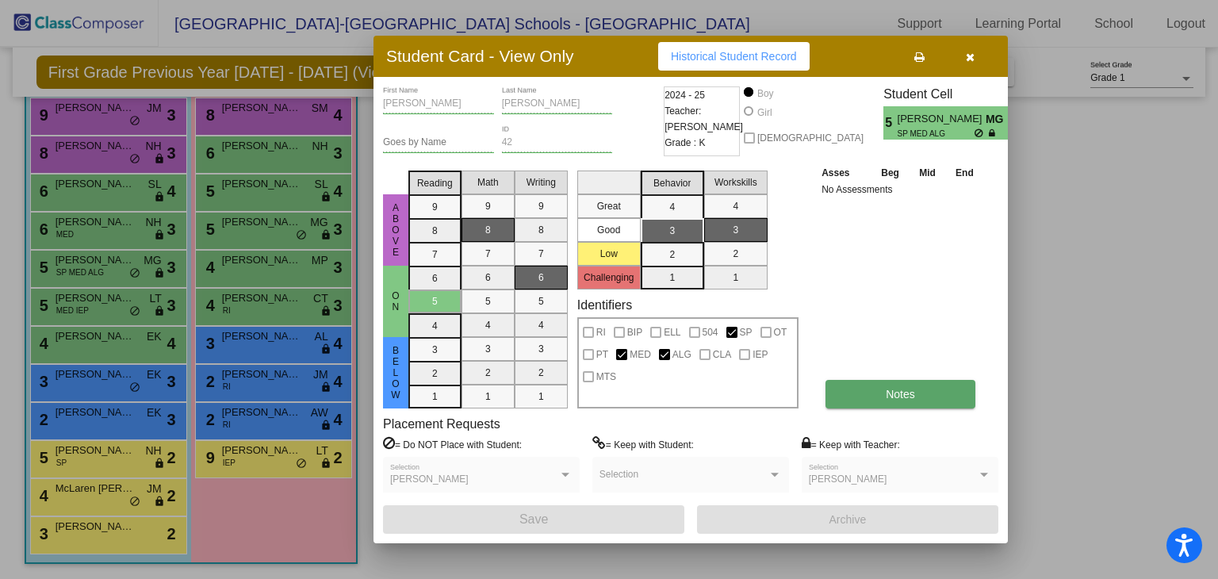
click at [919, 408] on button "Notes" at bounding box center [900, 394] width 150 height 29
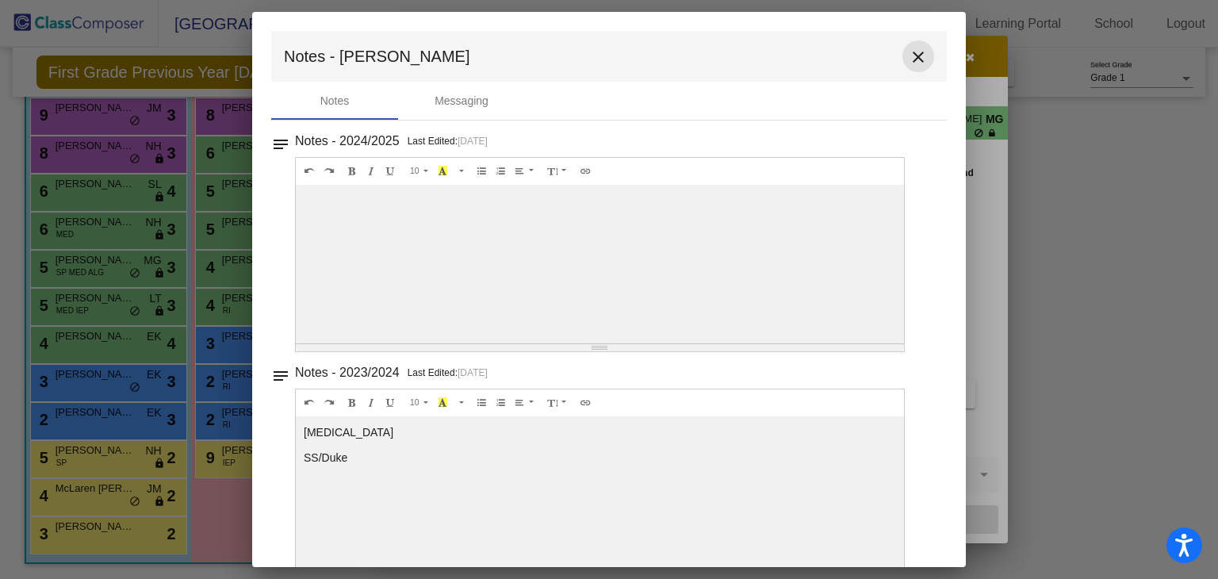
click at [915, 52] on mat-icon "close" at bounding box center [918, 57] width 19 height 19
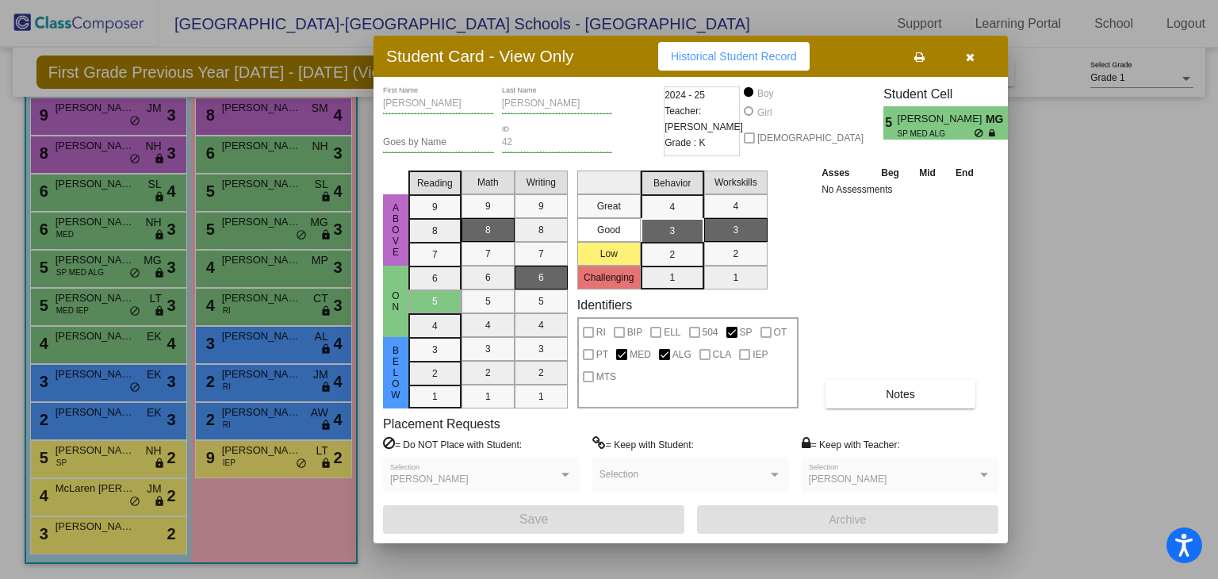
click at [70, 227] on div at bounding box center [609, 289] width 1218 height 579
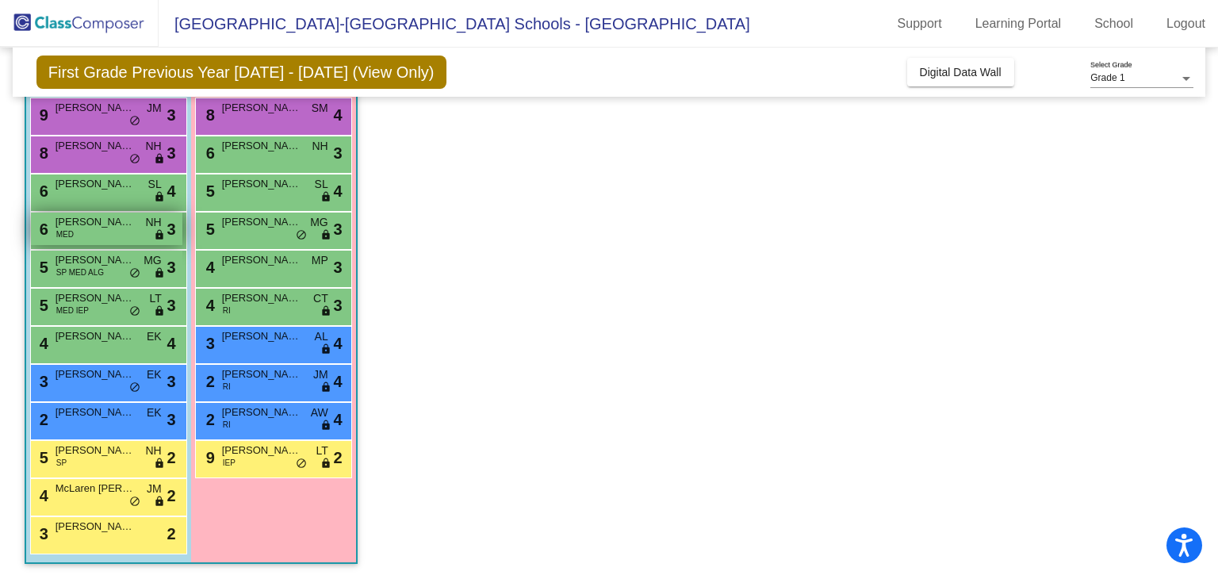
click at [72, 232] on span "MED" at bounding box center [64, 234] width 17 height 12
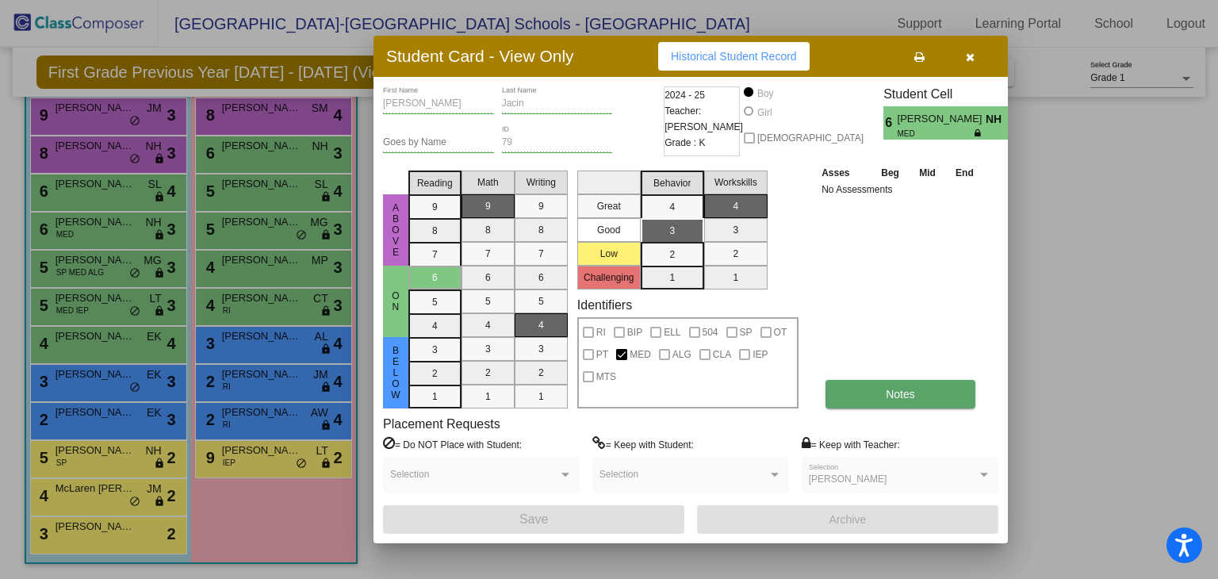
click at [901, 401] on button "Notes" at bounding box center [900, 394] width 150 height 29
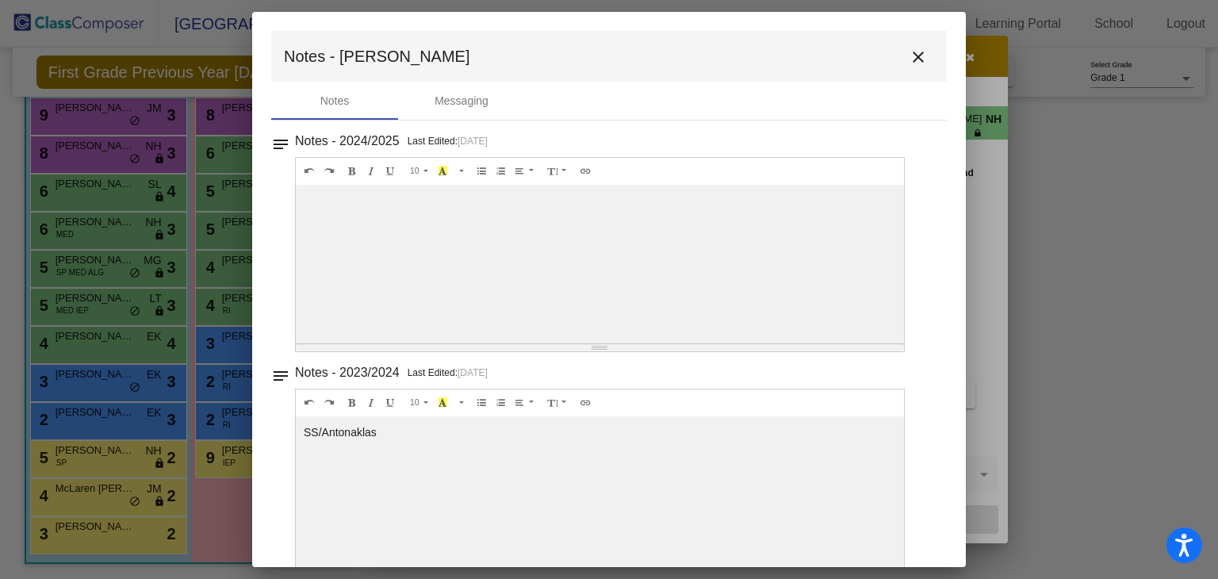
click at [916, 52] on mat-icon "close" at bounding box center [918, 57] width 19 height 19
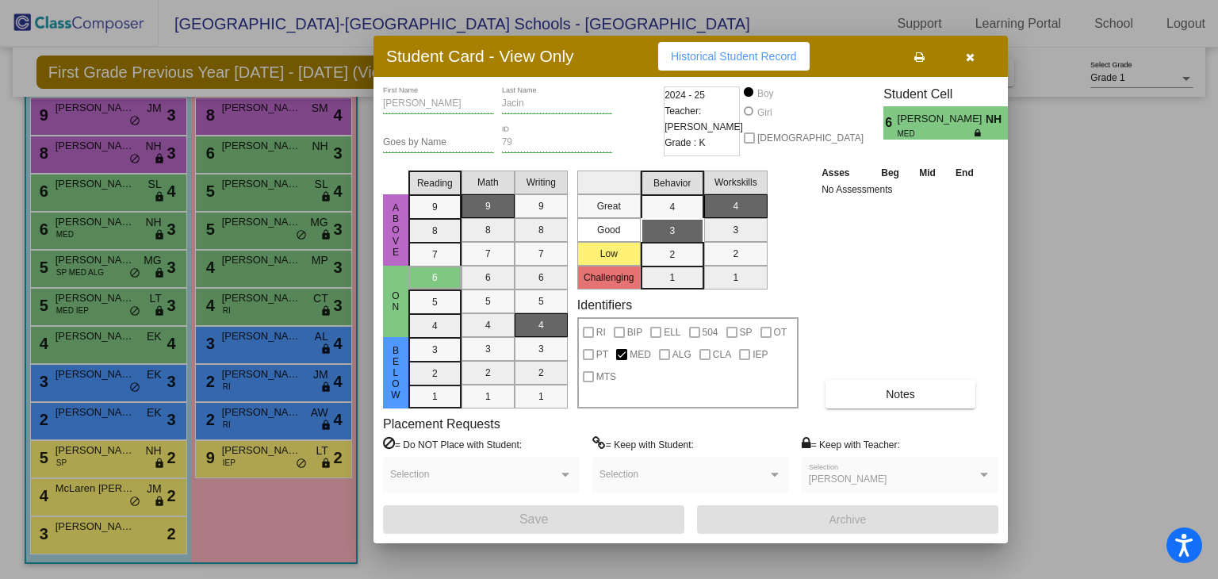
click at [73, 197] on div at bounding box center [609, 289] width 1218 height 579
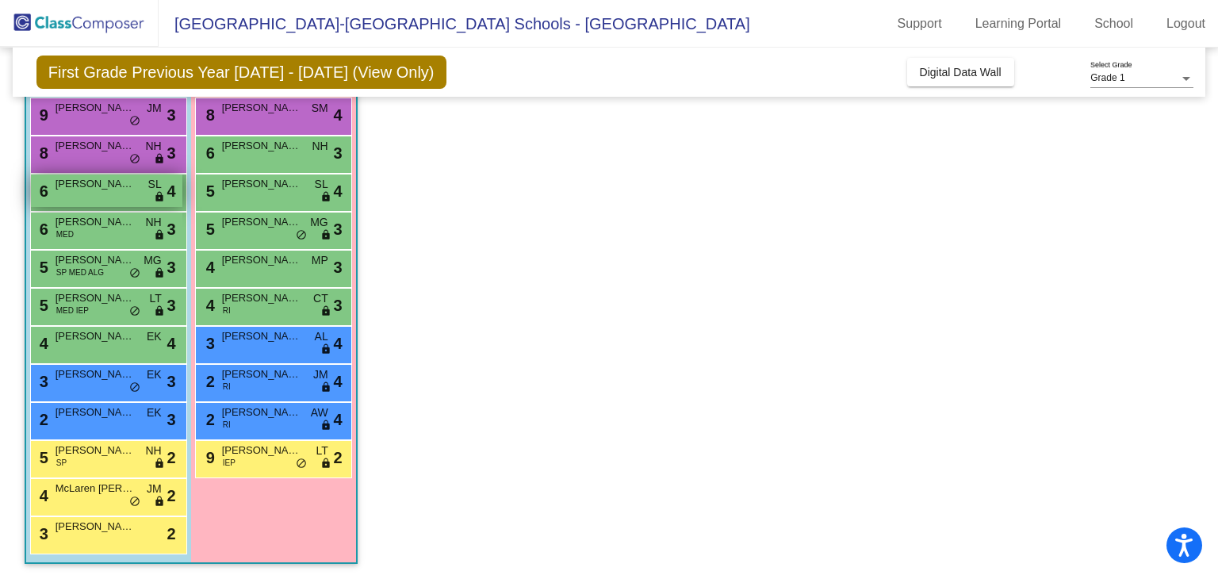
click at [67, 196] on div "6 Callan Salay SL lock do_not_disturb_alt 4" at bounding box center [106, 190] width 151 height 33
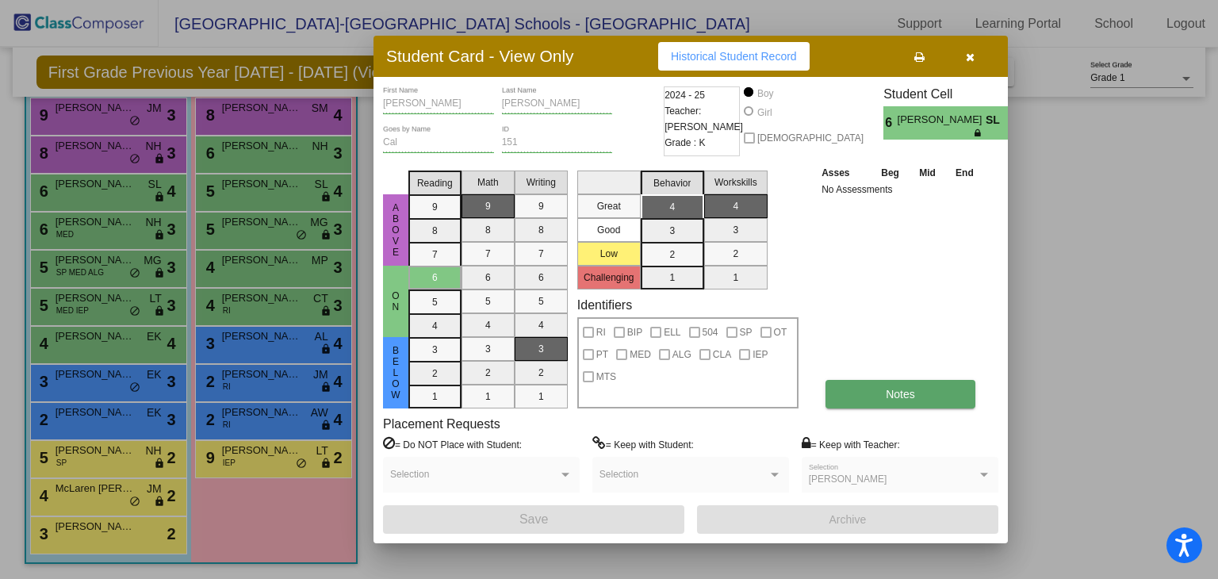
click at [913, 404] on button "Notes" at bounding box center [900, 394] width 150 height 29
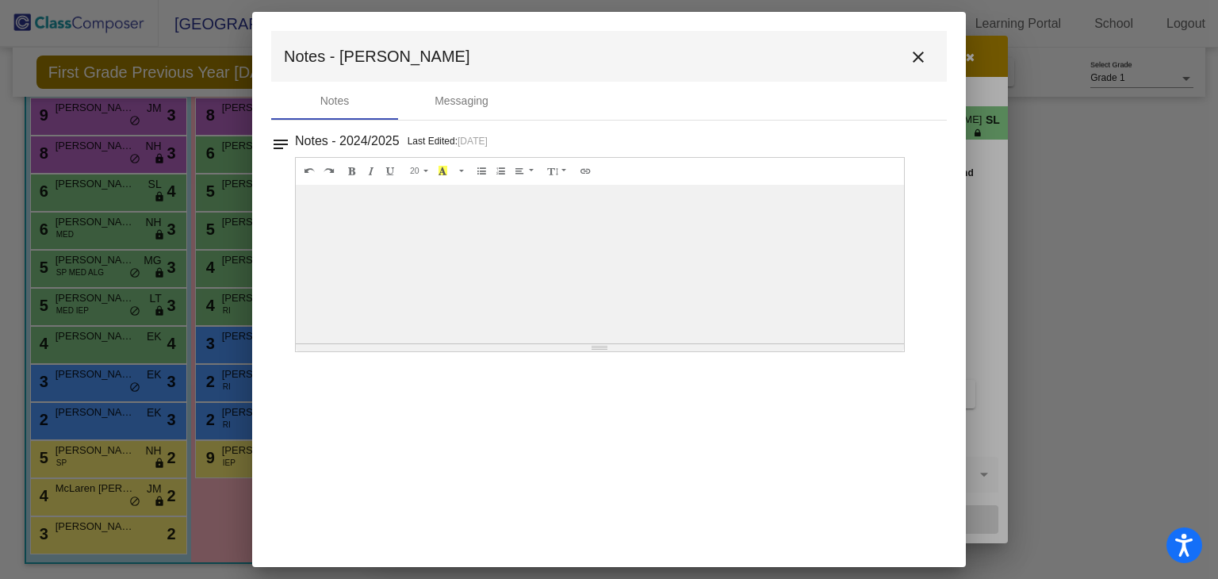
click at [928, 52] on button "close" at bounding box center [918, 56] width 32 height 32
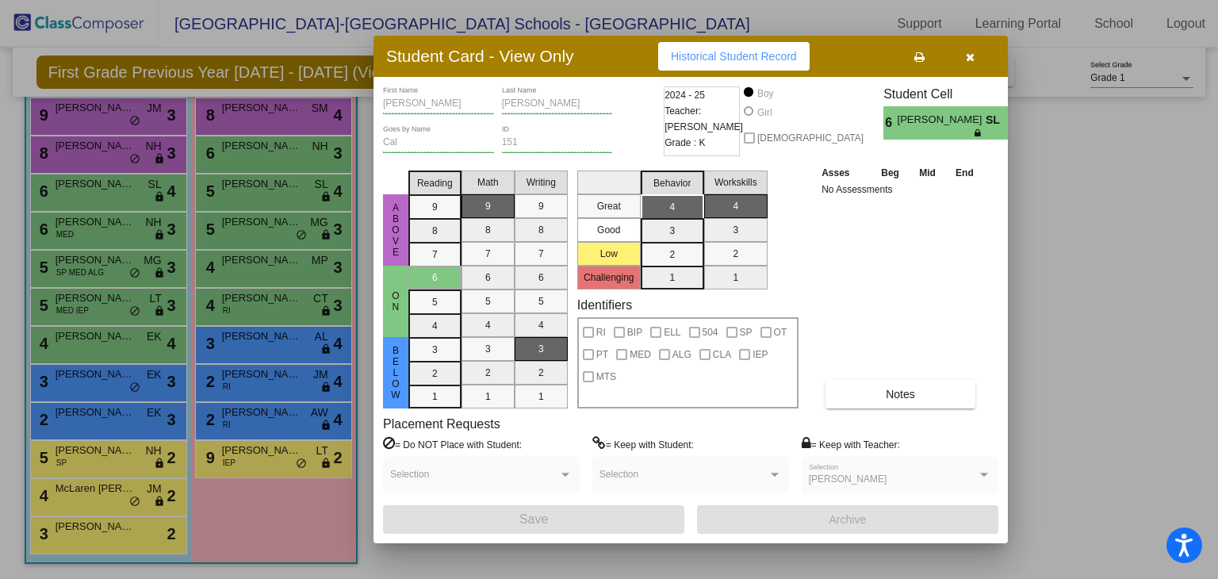
click at [71, 147] on div at bounding box center [609, 289] width 1218 height 579
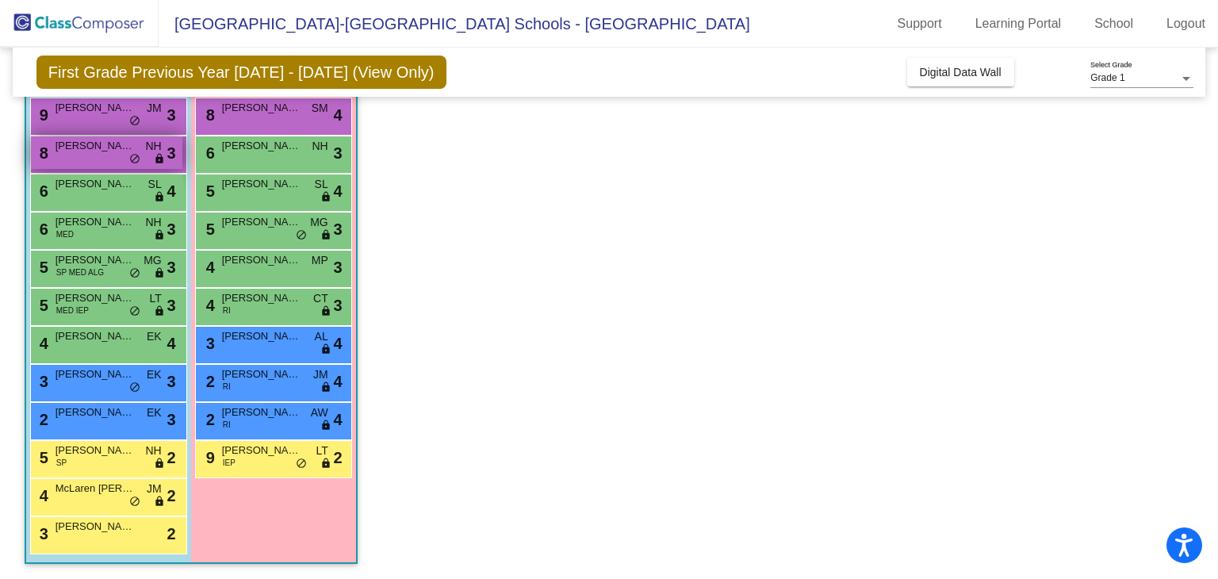
click at [78, 151] on span "Presley Prioletti" at bounding box center [94, 146] width 79 height 16
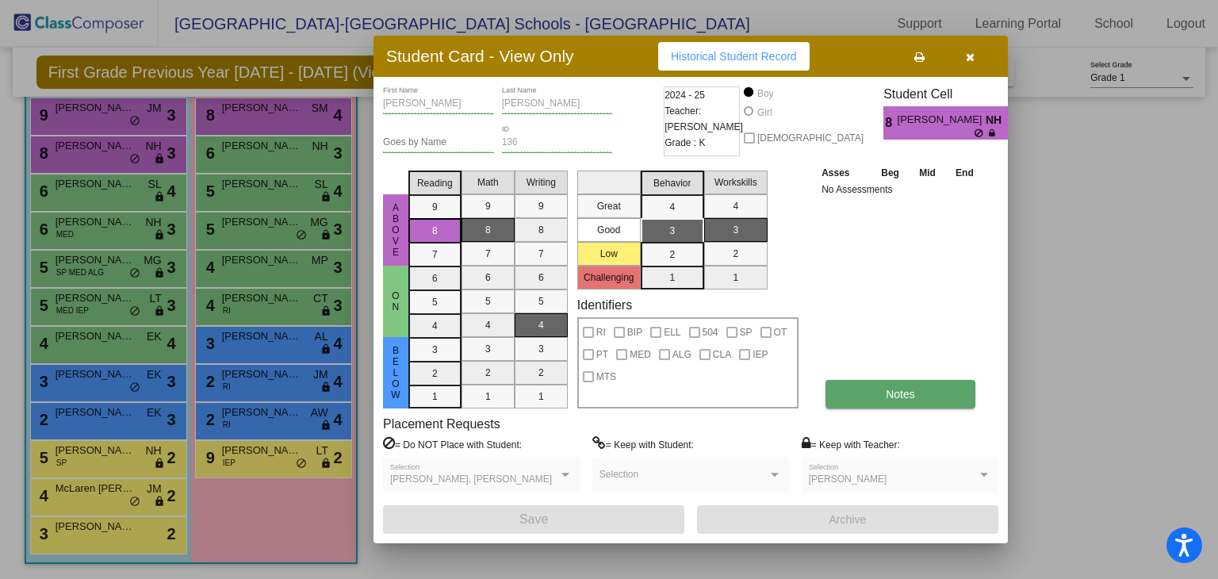
click at [933, 396] on button "Notes" at bounding box center [900, 394] width 150 height 29
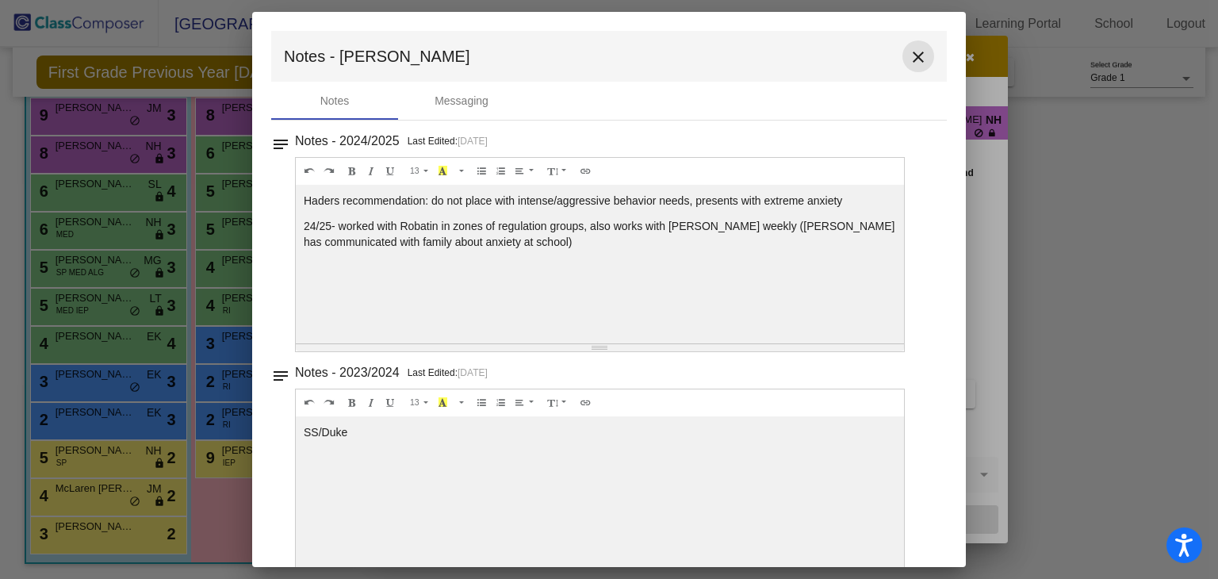
click at [914, 59] on mat-icon "close" at bounding box center [918, 57] width 19 height 19
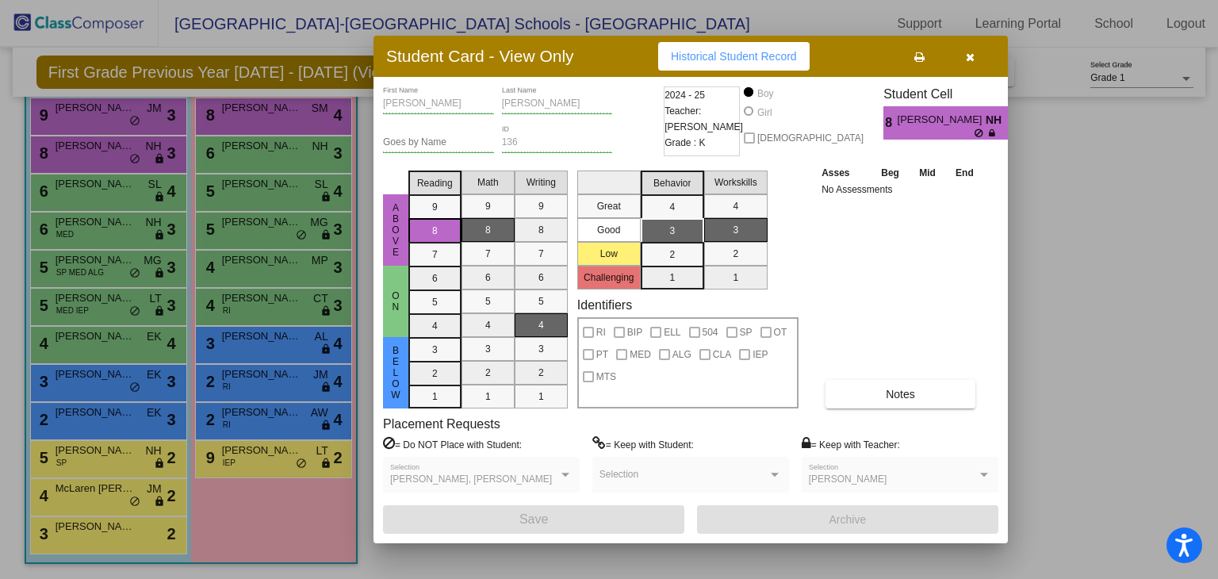
click at [80, 123] on div at bounding box center [609, 289] width 1218 height 579
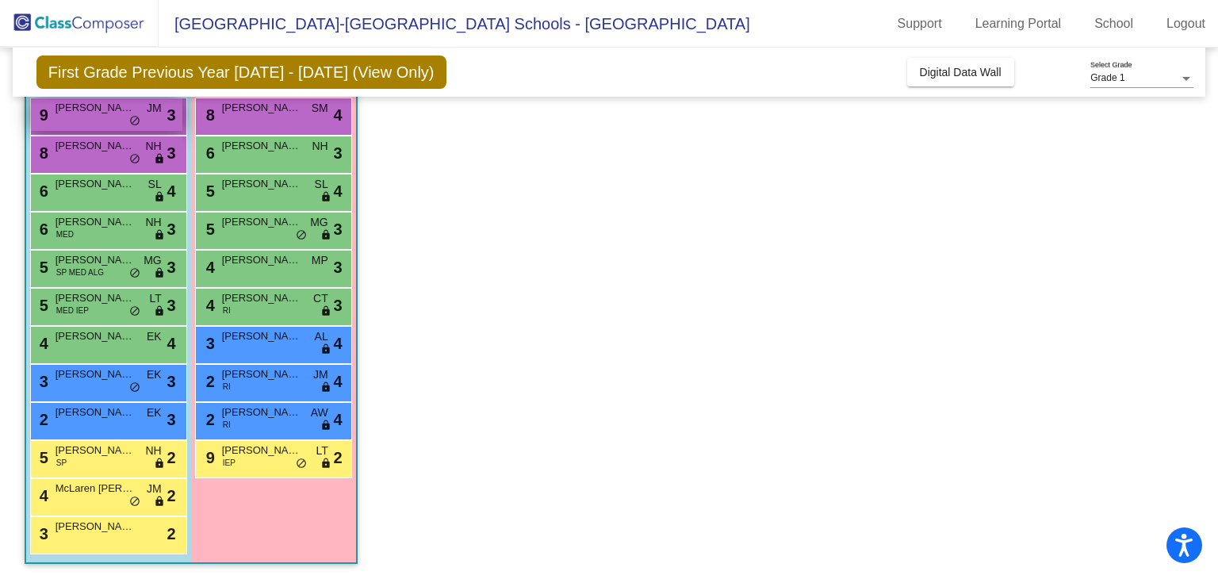
click at [75, 121] on div "9 Benjamin Jonozzo JM lock do_not_disturb_alt 3" at bounding box center [106, 114] width 151 height 33
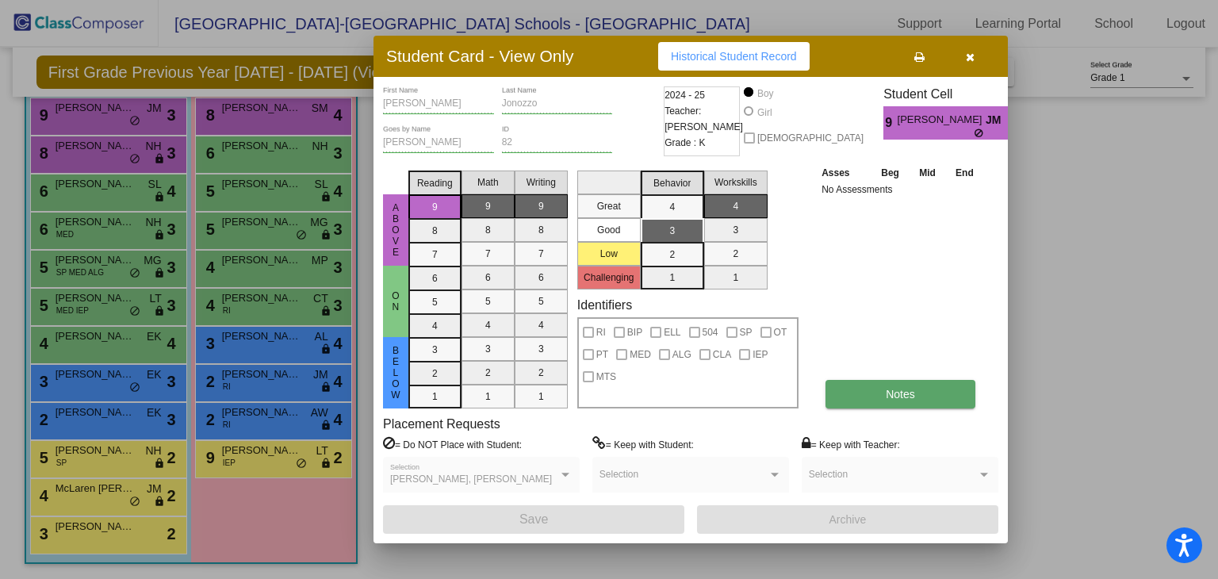
click at [906, 396] on span "Notes" at bounding box center [900, 394] width 29 height 13
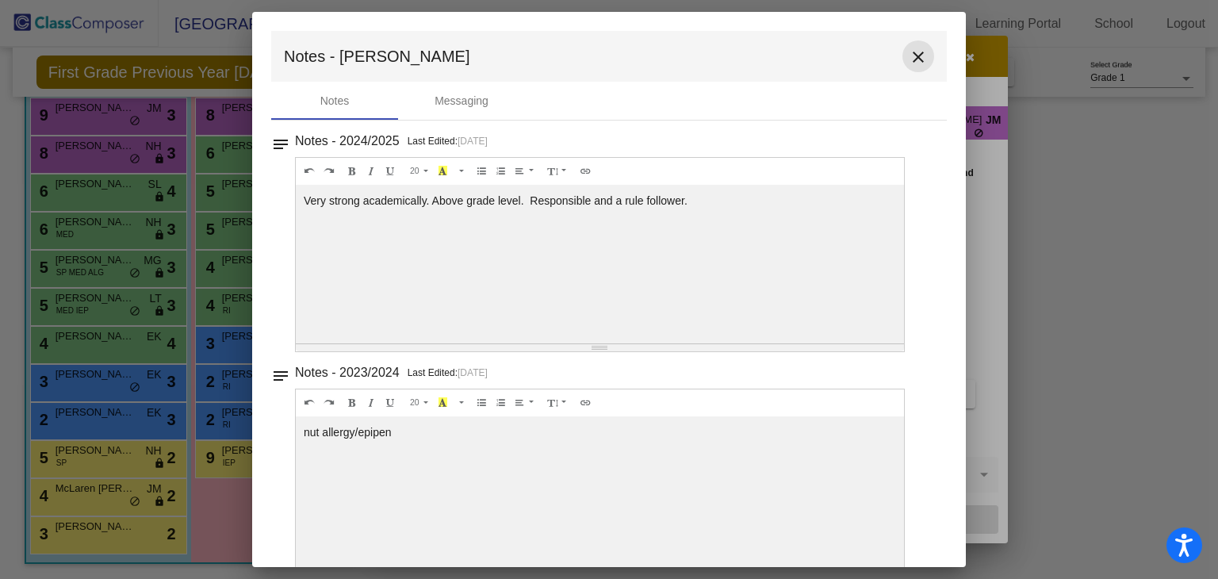
click at [911, 54] on mat-icon "close" at bounding box center [918, 57] width 19 height 19
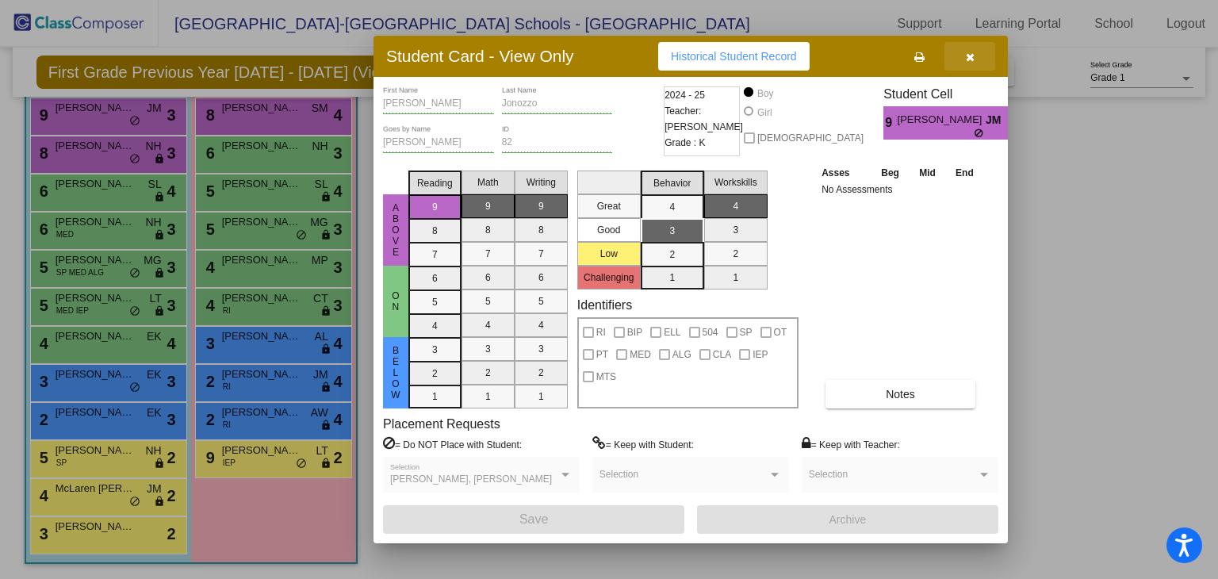
click at [970, 59] on icon "button" at bounding box center [970, 57] width 9 height 11
